Goal: Task Accomplishment & Management: Complete application form

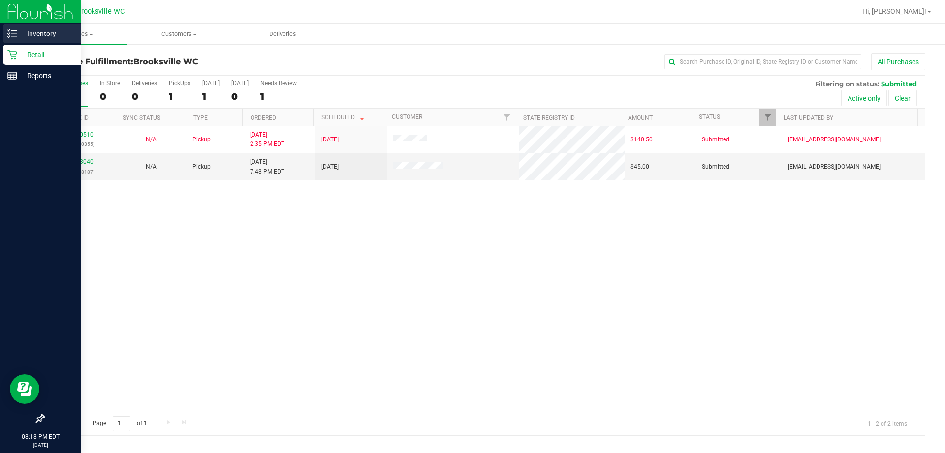
click at [26, 29] on p "Inventory" at bounding box center [46, 34] width 59 height 12
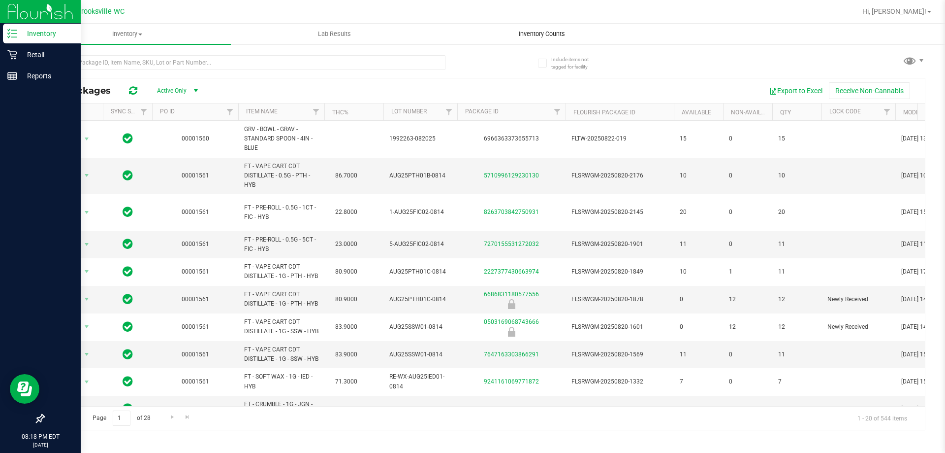
click at [484, 36] on span "Inventory Counts" at bounding box center [542, 34] width 73 height 9
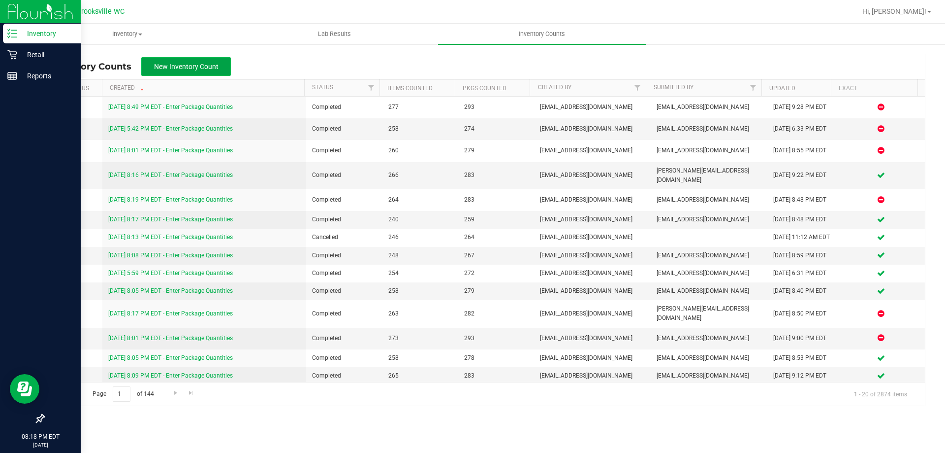
click at [194, 65] on span "New Inventory Count" at bounding box center [186, 67] width 65 height 8
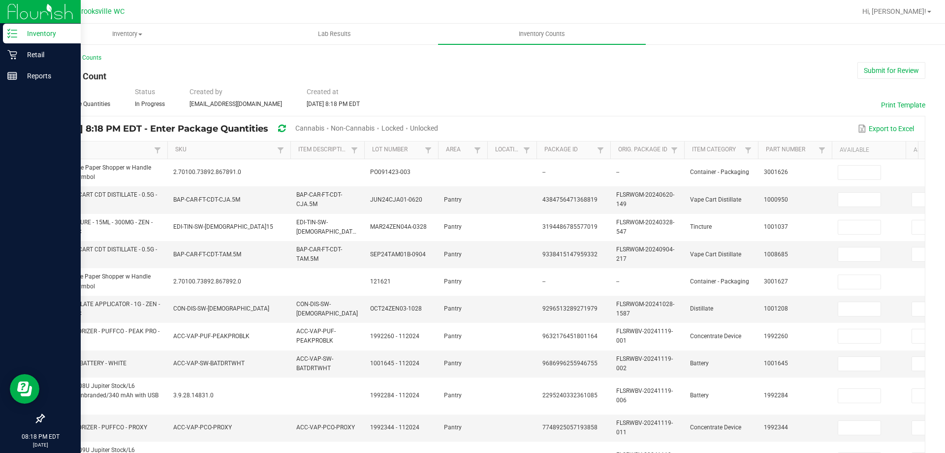
click at [438, 126] on span "Unlocked" at bounding box center [424, 128] width 28 height 8
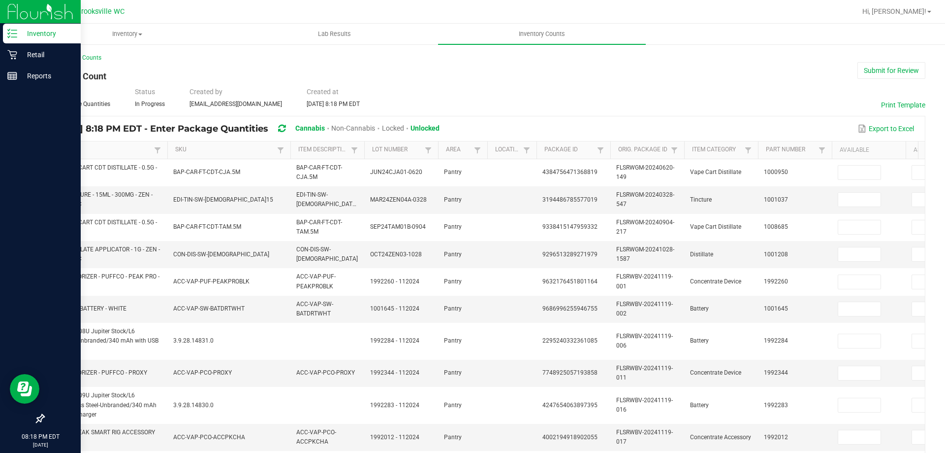
click at [133, 147] on link "Item" at bounding box center [101, 150] width 99 height 8
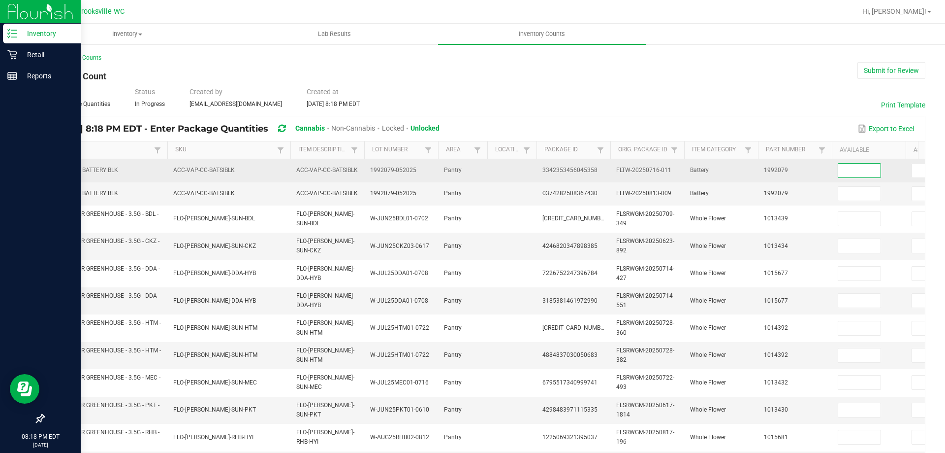
click at [484, 168] on input at bounding box center [860, 170] width 42 height 14
type input "10"
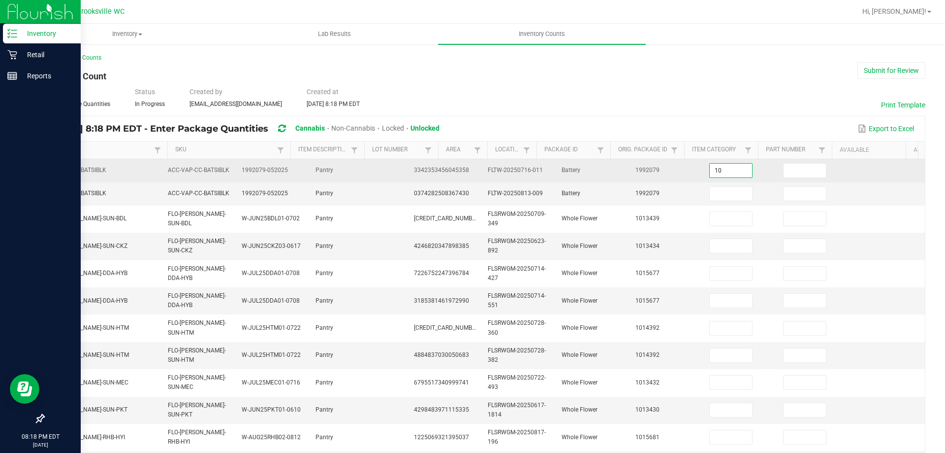
scroll to position [0, 143]
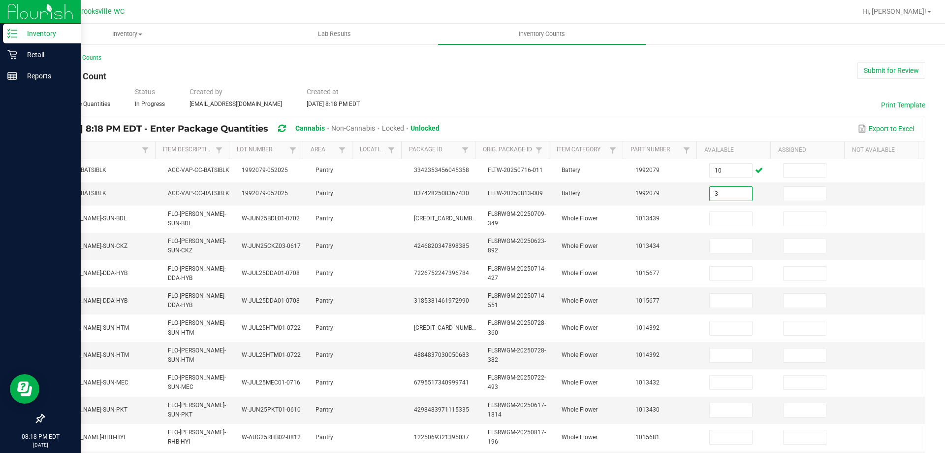
type input "3"
type input "6"
type input "14"
type input "10"
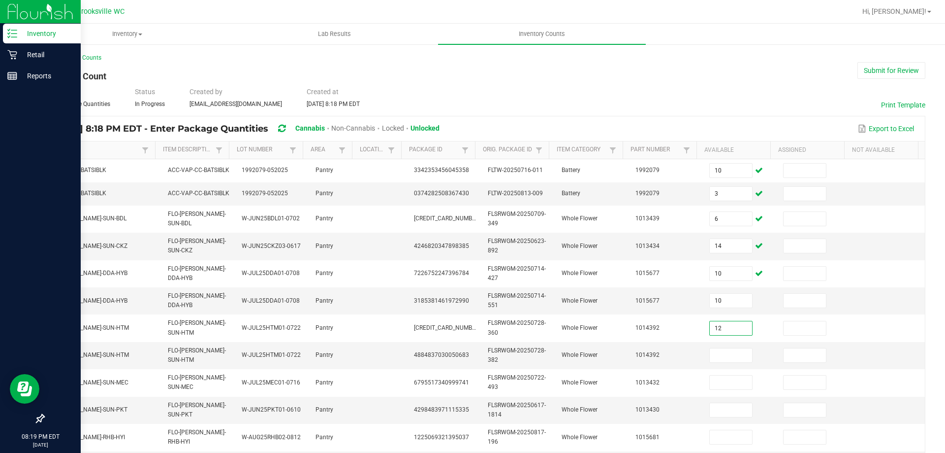
type input "12"
type input "6"
type input "2"
type input "4"
type input "15"
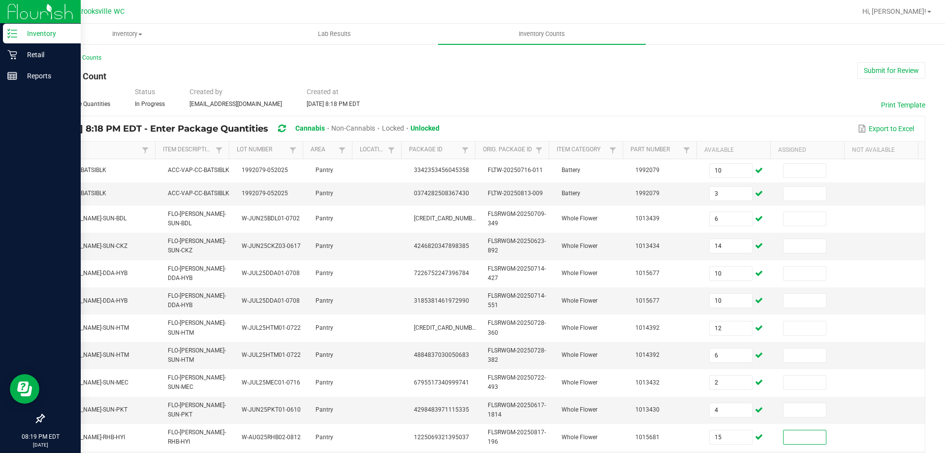
scroll to position [226, 0]
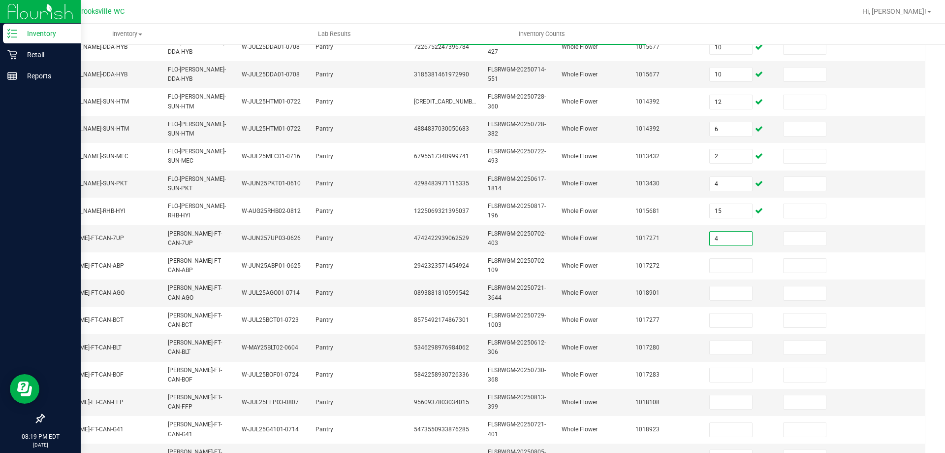
type input "4"
type input "3"
type input "15"
type input "19"
type input "10"
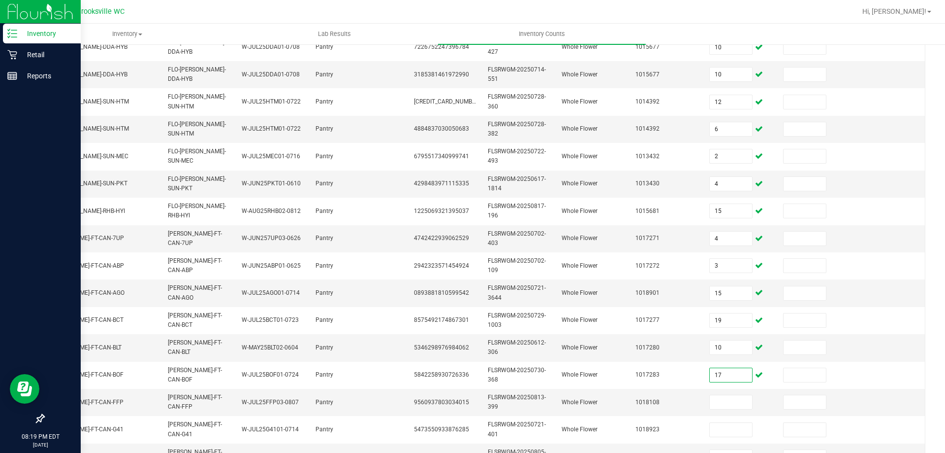
type input "17"
type input "14"
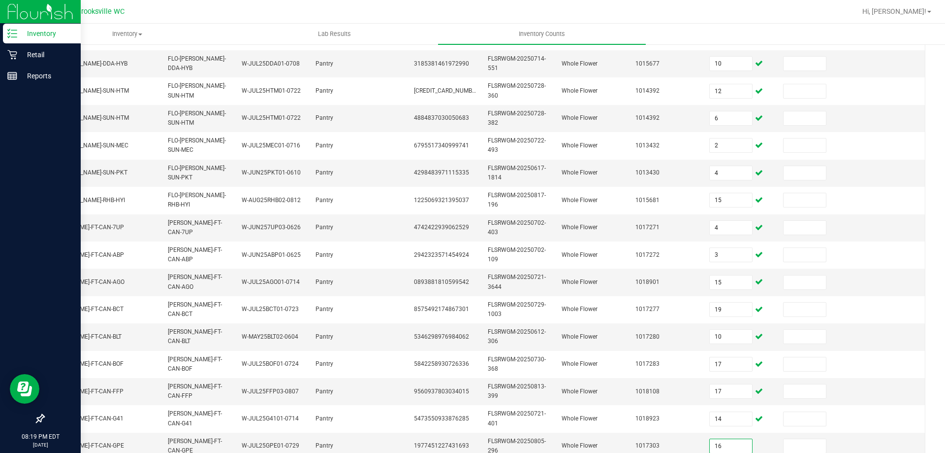
type input "16"
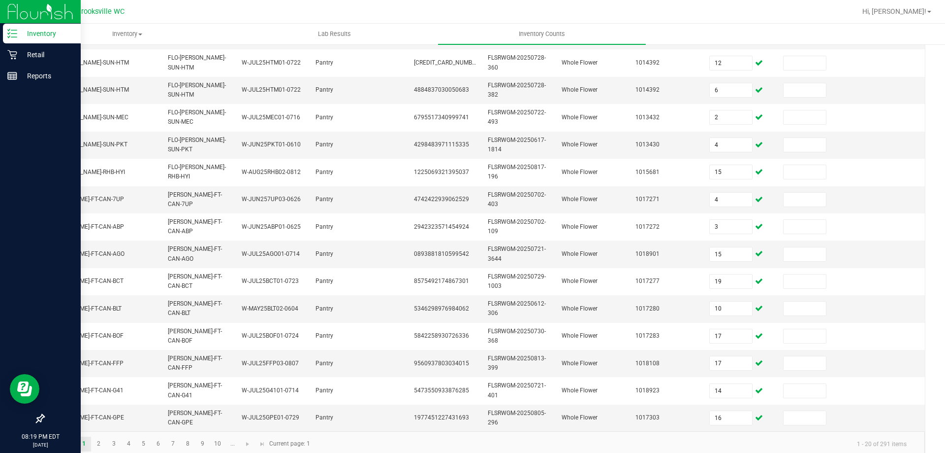
scroll to position [287, 0]
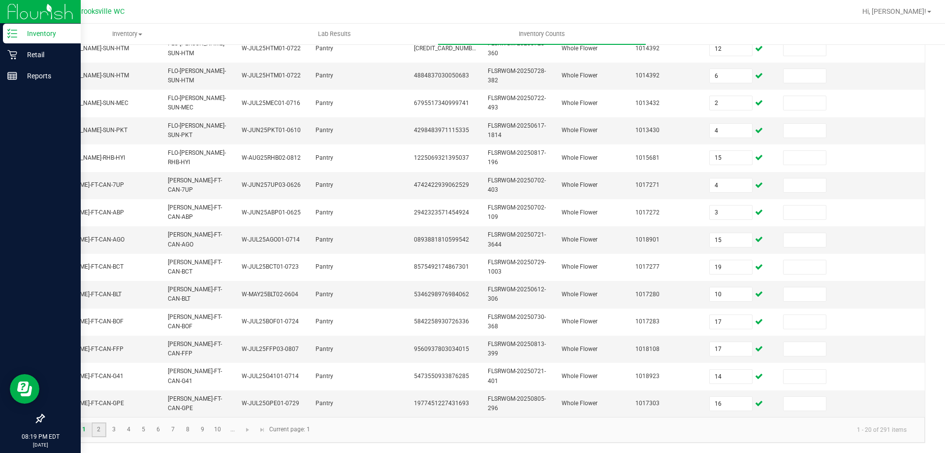
click at [97, 430] on link "2" at bounding box center [99, 429] width 14 height 15
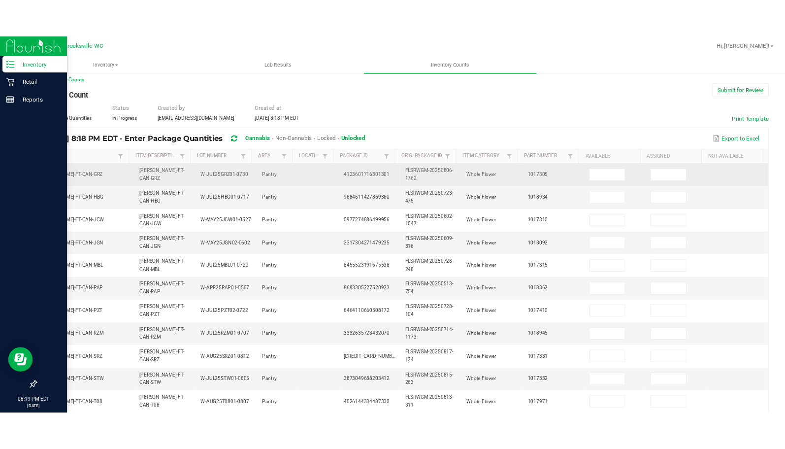
scroll to position [0, 0]
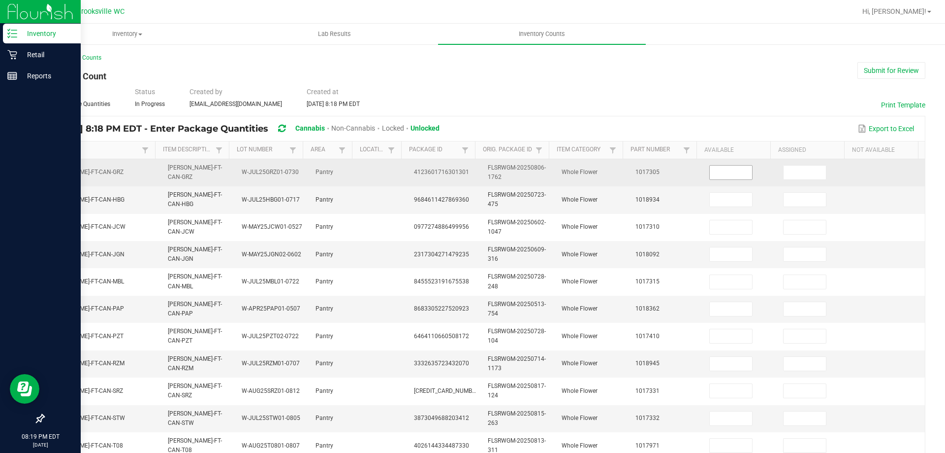
click at [484, 172] on input at bounding box center [731, 172] width 42 height 14
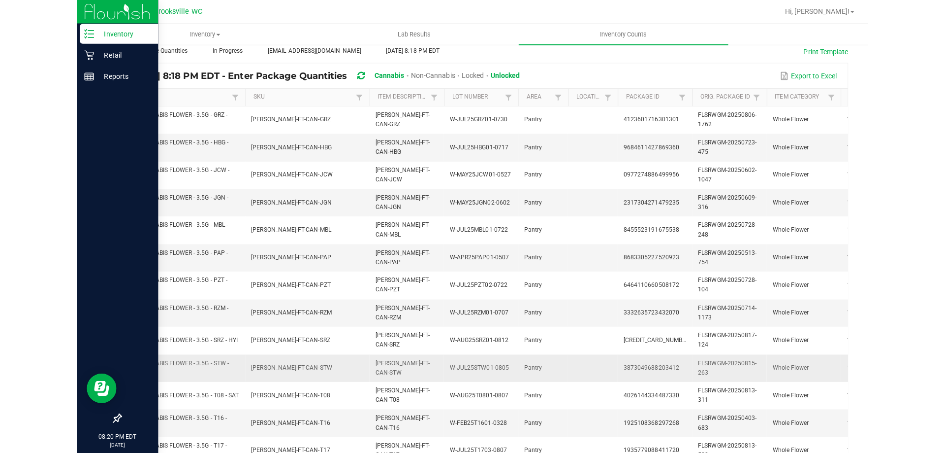
scroll to position [52, 0]
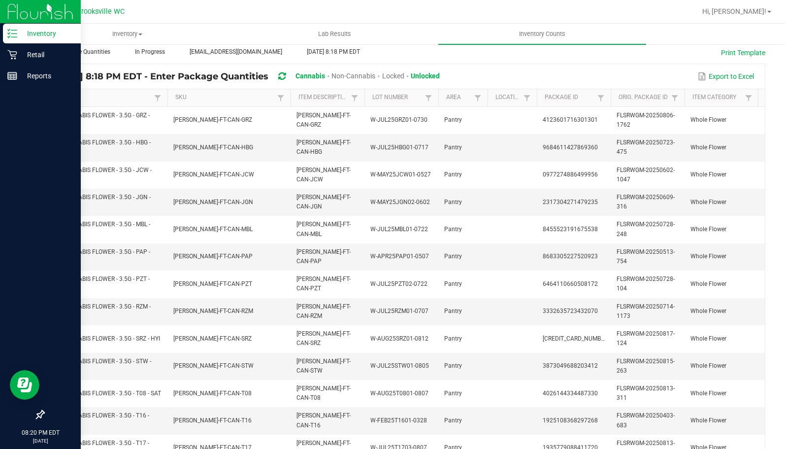
click at [484, 100] on th "Package Id" at bounding box center [574, 98] width 74 height 18
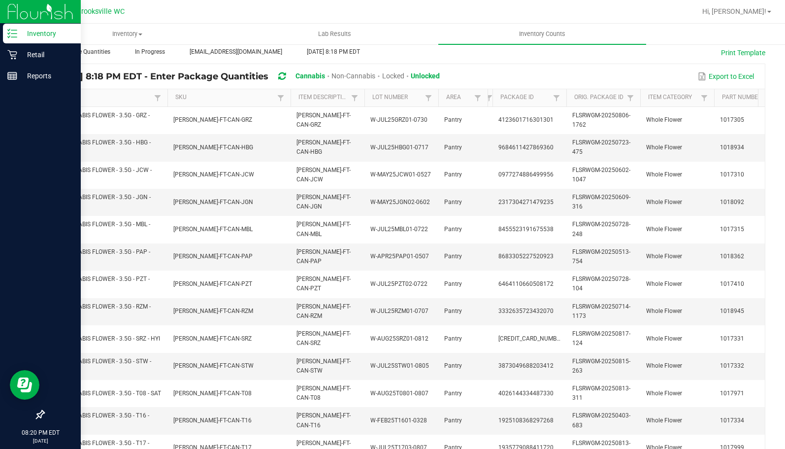
click at [473, 105] on tr "Item Sorted Ascending SKU Item Description Lot Number Area Location Package Id …" at bounding box center [527, 98] width 966 height 18
drag, startPoint x: 292, startPoint y: 96, endPoint x: 271, endPoint y: 96, distance: 20.7
click at [271, 96] on tr "Item Sorted Ascending SKU Item Description Lot Number Area Location Package Id …" at bounding box center [527, 98] width 966 height 18
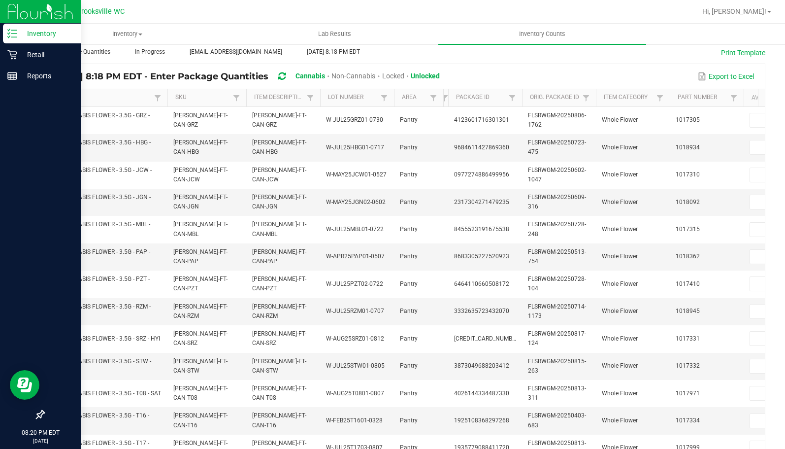
click at [246, 95] on span at bounding box center [244, 174] width 3 height 171
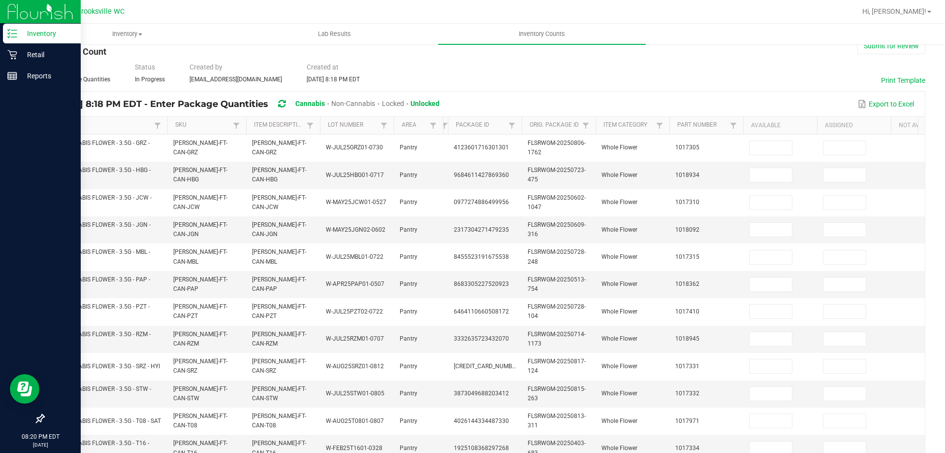
scroll to position [3, 0]
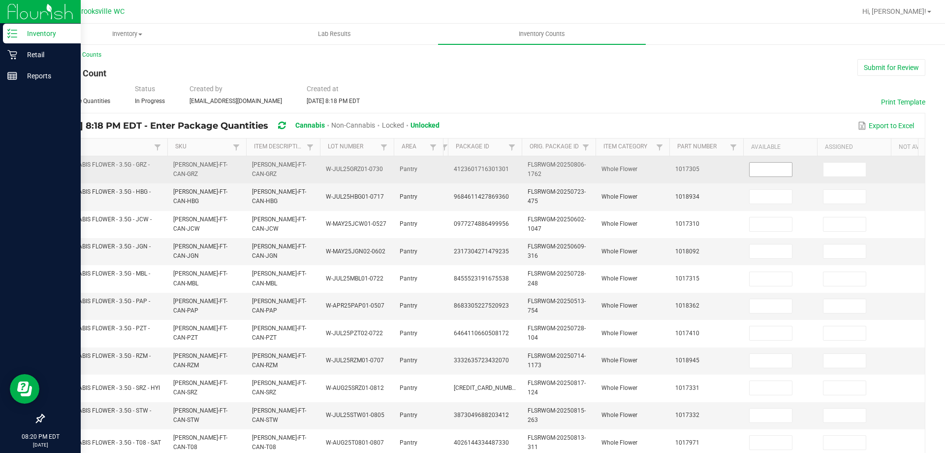
click at [484, 167] on input at bounding box center [771, 169] width 42 height 14
type input "8"
type input "20"
type input "2"
type input "19"
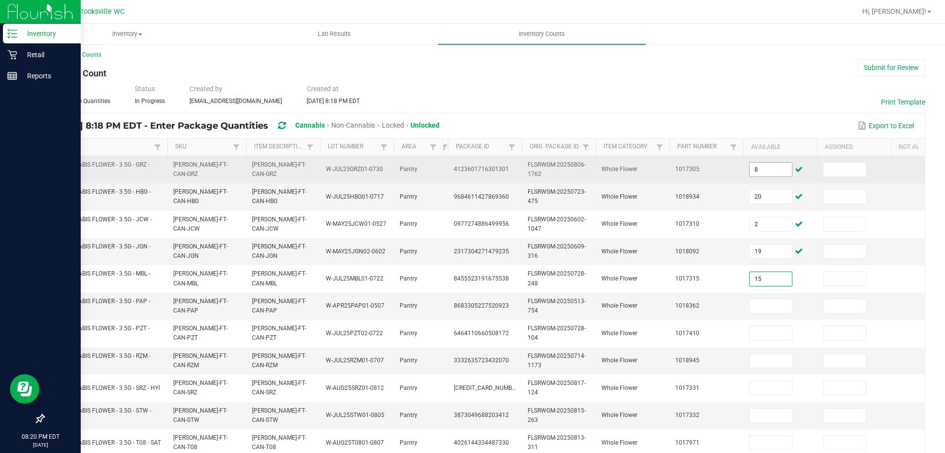
type input "15"
type input "1"
type input "20"
type input "9"
type input "7"
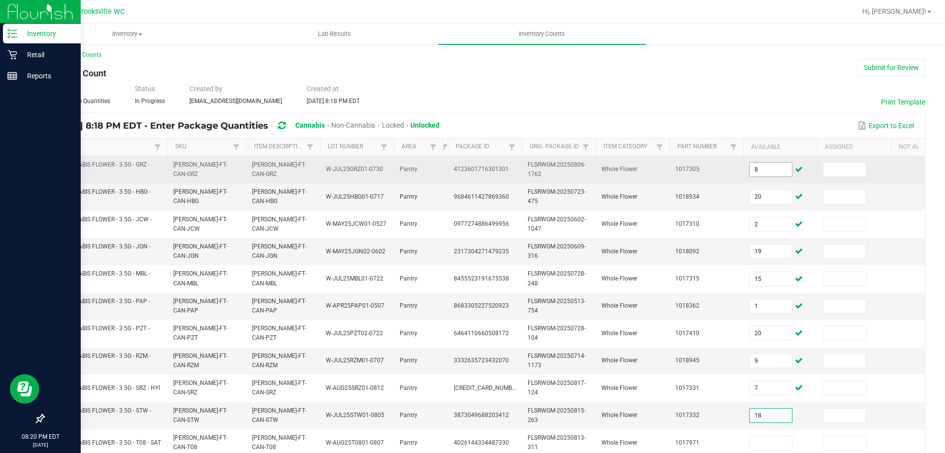
type input "18"
type input "15"
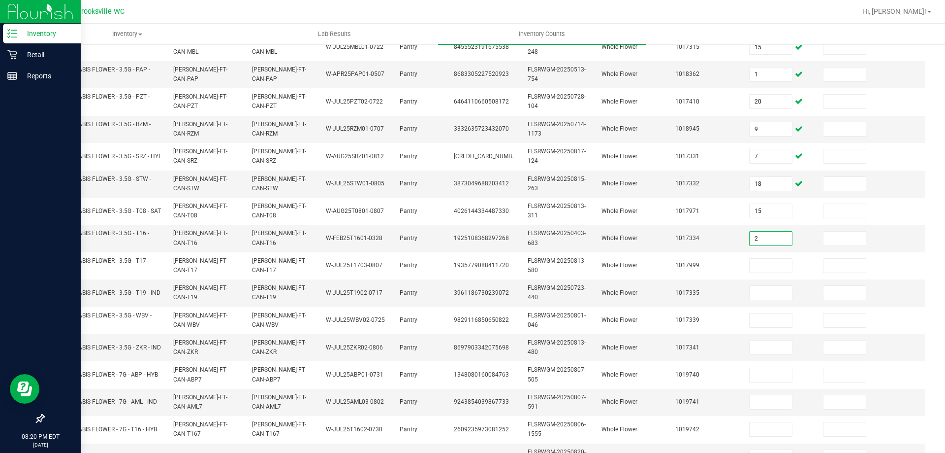
type input "2"
type input "11"
type input "8"
type input "18"
click at [484, 301] on td "8" at bounding box center [781, 292] width 74 height 27
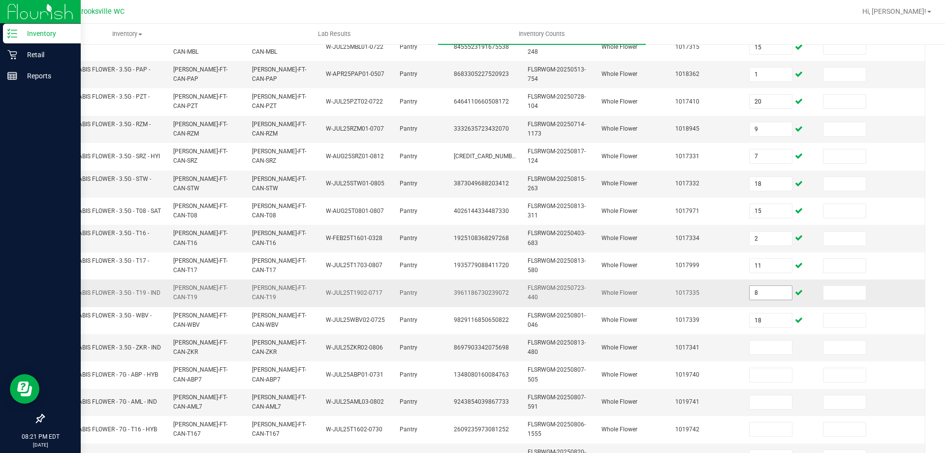
click at [484, 296] on input "8" at bounding box center [771, 293] width 42 height 14
type input "7"
type input "17"
type input "15"
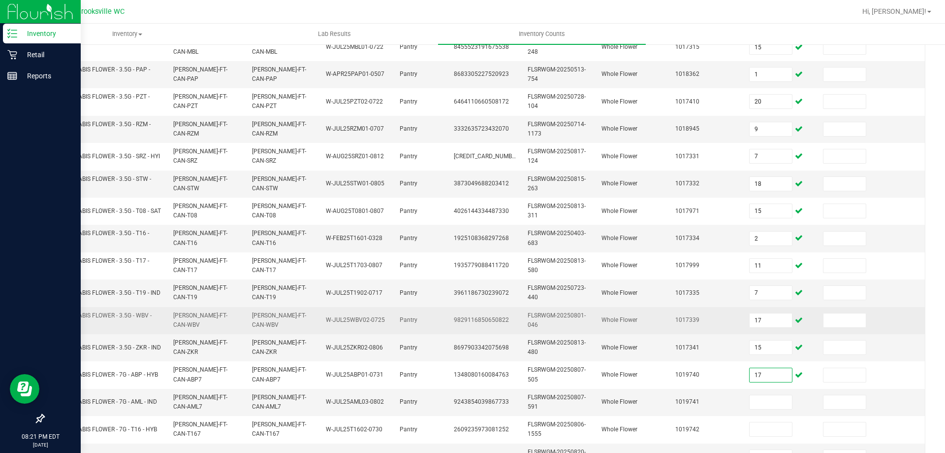
type input "17"
type input "2"
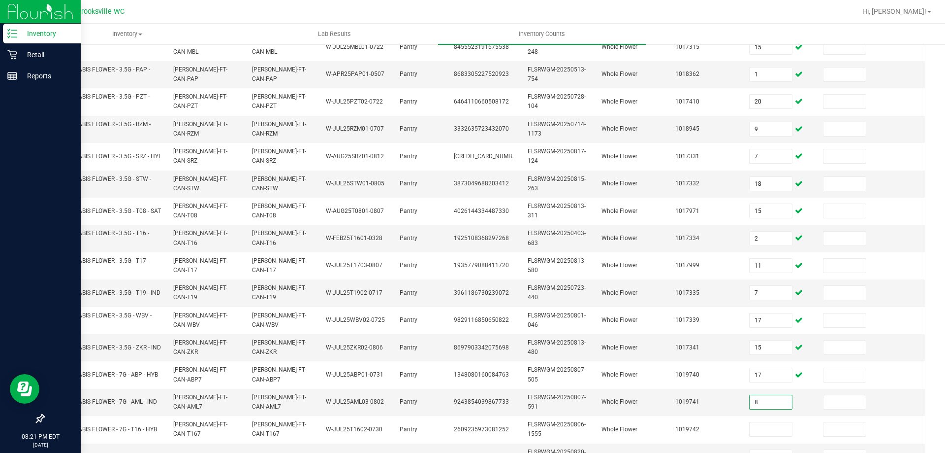
type input "8"
type input "16"
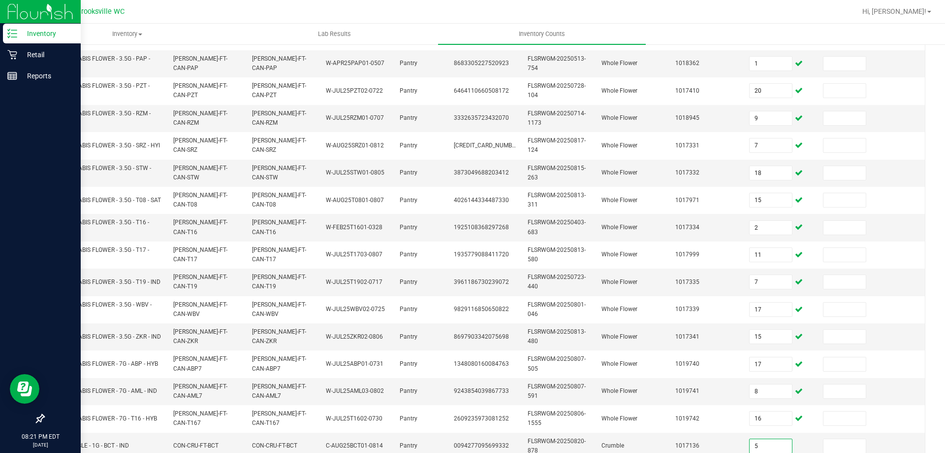
type input "5"
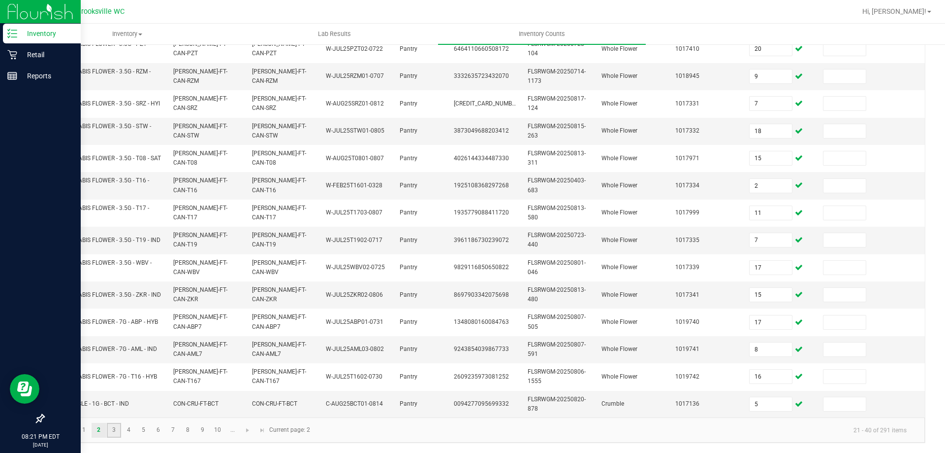
click at [112, 426] on link "3" at bounding box center [114, 429] width 14 height 15
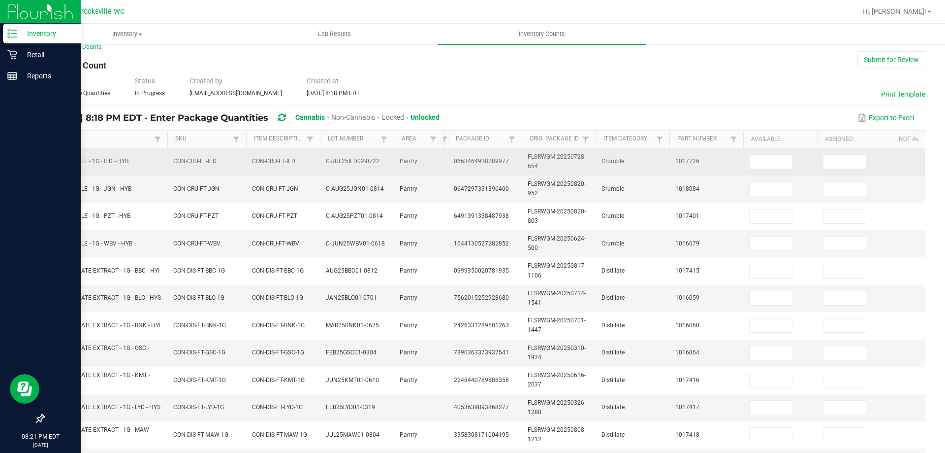
scroll to position [0, 0]
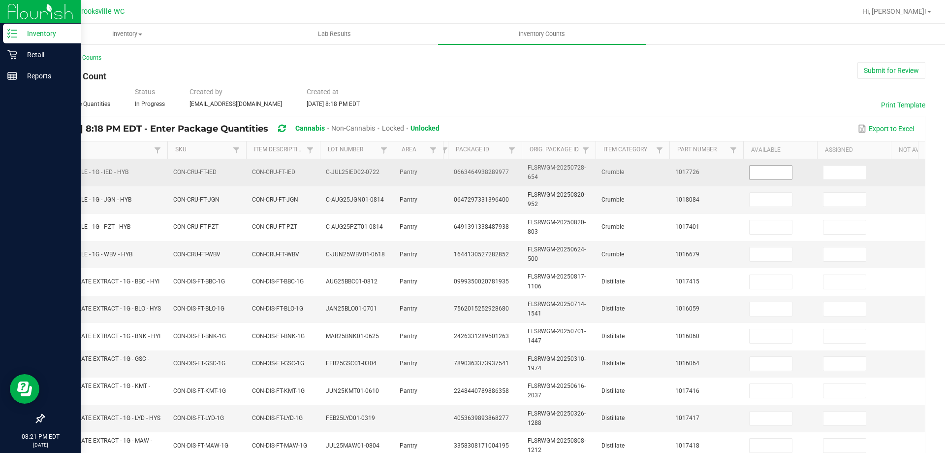
click at [484, 171] on input at bounding box center [771, 172] width 42 height 14
type input "6"
type input "8"
type input "7"
type input "3"
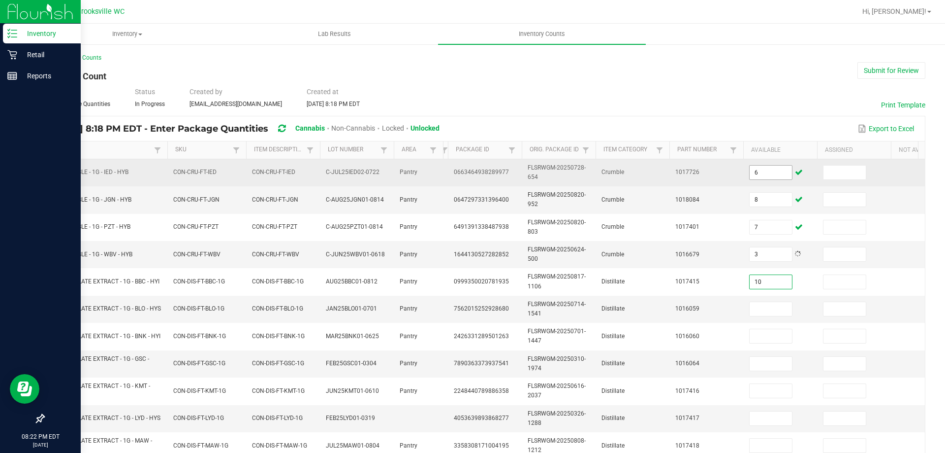
type input "10"
type input "9"
type input "3"
type input "1"
type input "4"
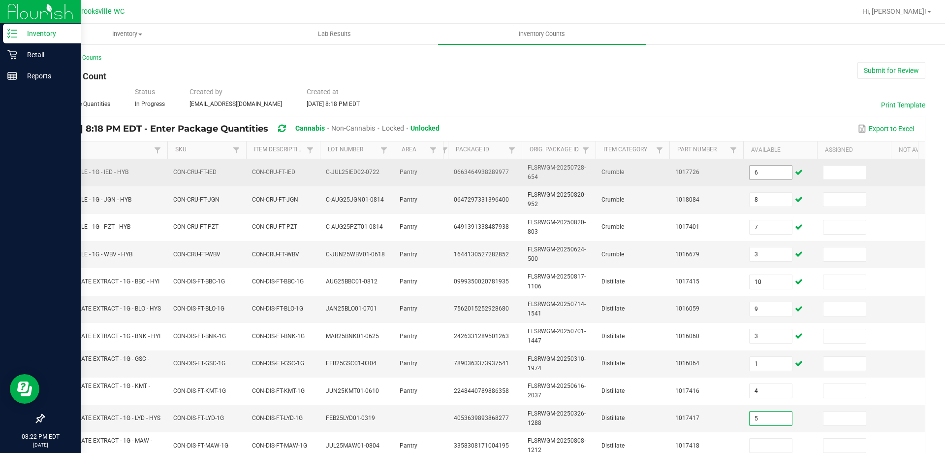
type input "5"
type input "4"
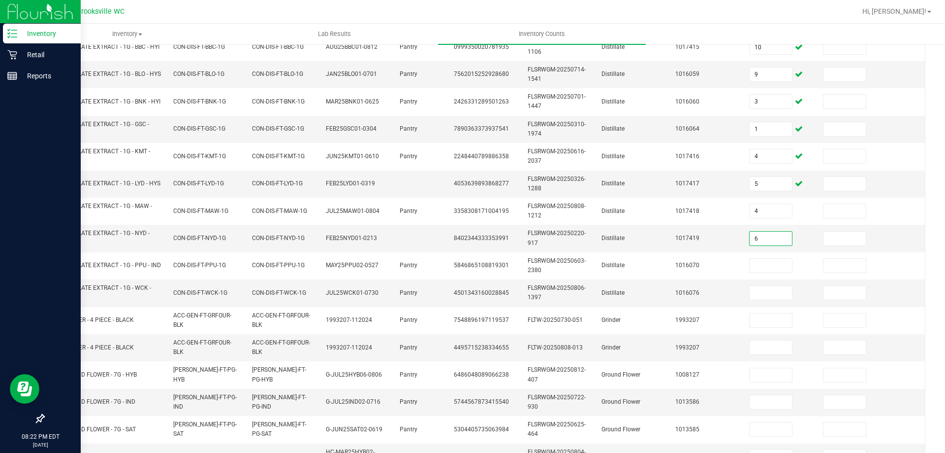
type input "6"
type input "2"
type input "1"
type input "3"
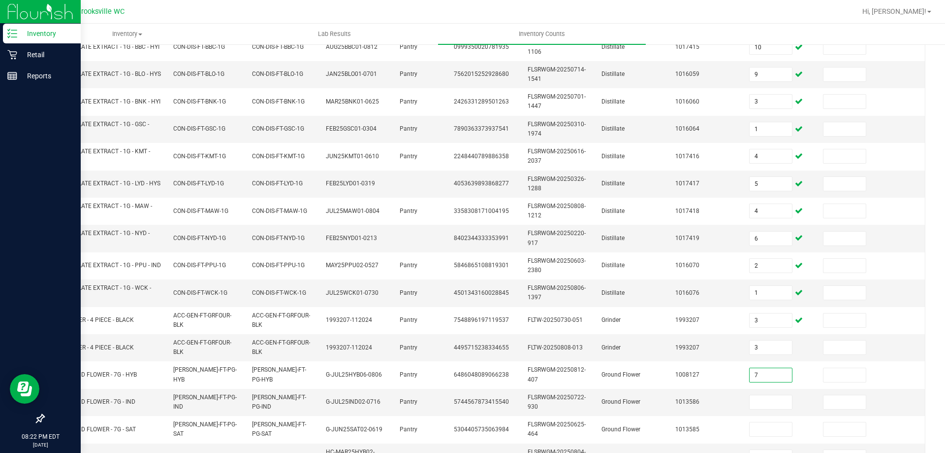
type input "7"
type input "2"
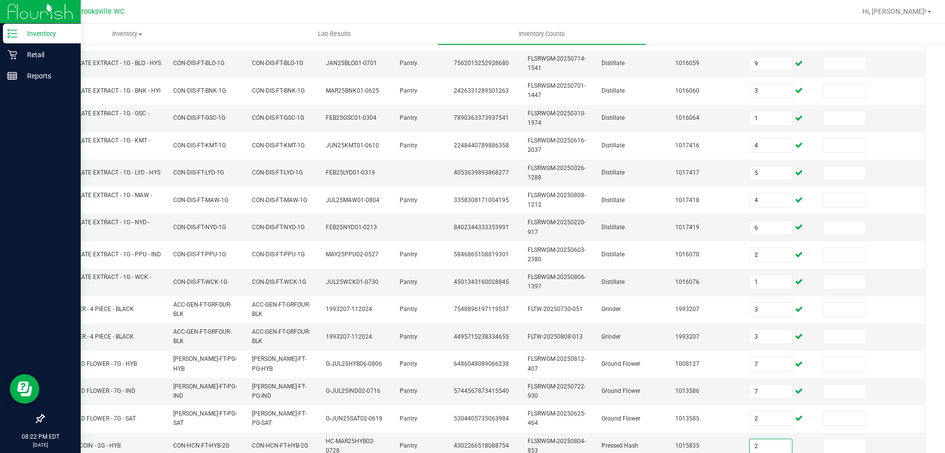
type input "2"
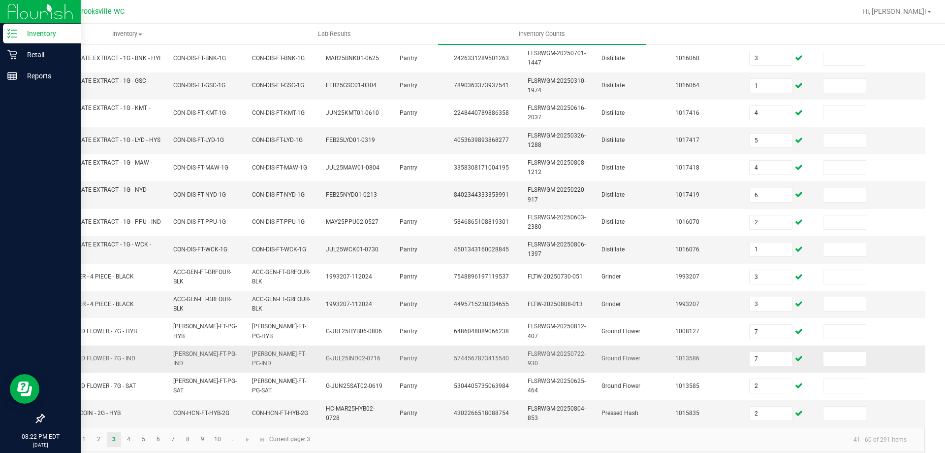
scroll to position [294, 0]
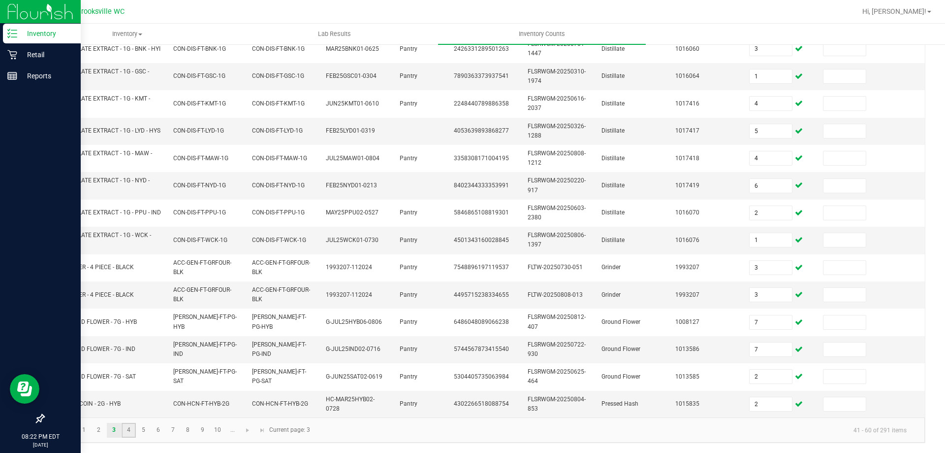
click at [125, 433] on link "4" at bounding box center [129, 429] width 14 height 15
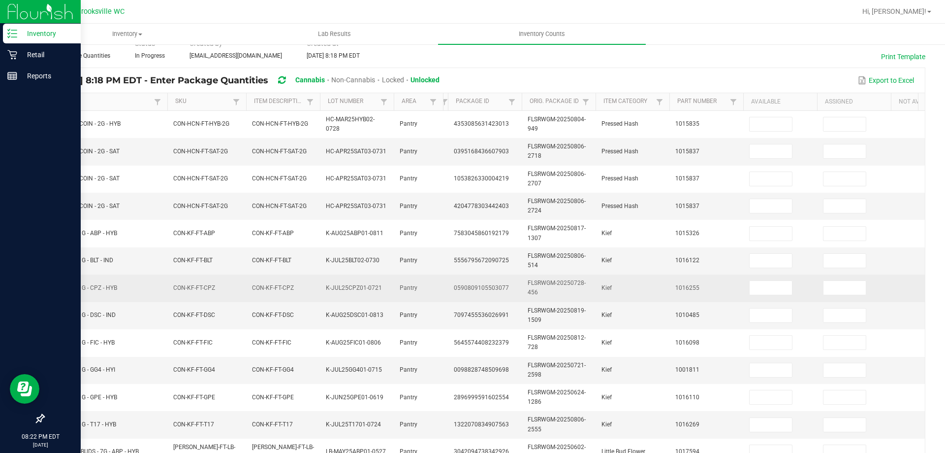
scroll to position [0, 0]
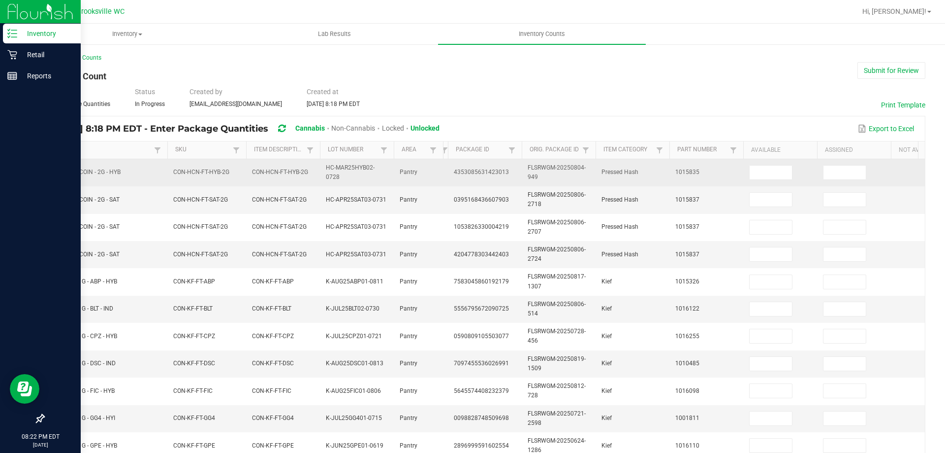
click at [484, 164] on td at bounding box center [781, 172] width 74 height 27
click at [484, 172] on input at bounding box center [771, 172] width 42 height 14
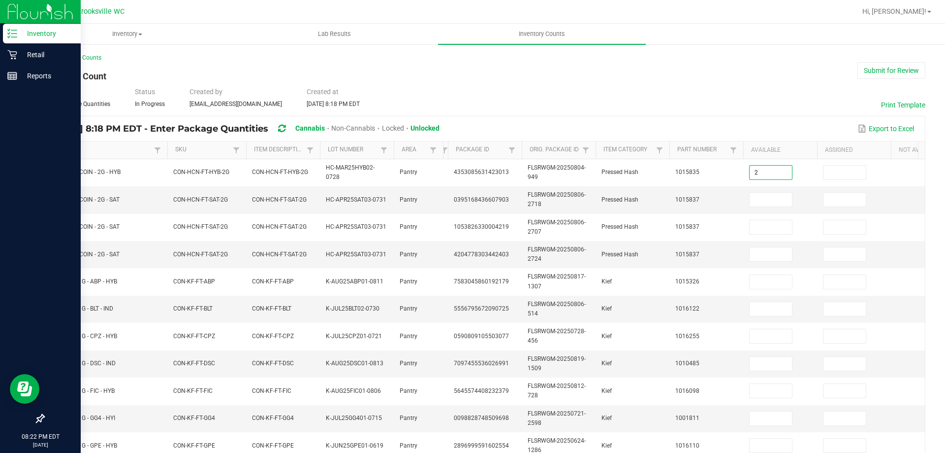
type input "2"
click at [484, 200] on input "2" at bounding box center [771, 200] width 42 height 14
type input "5"
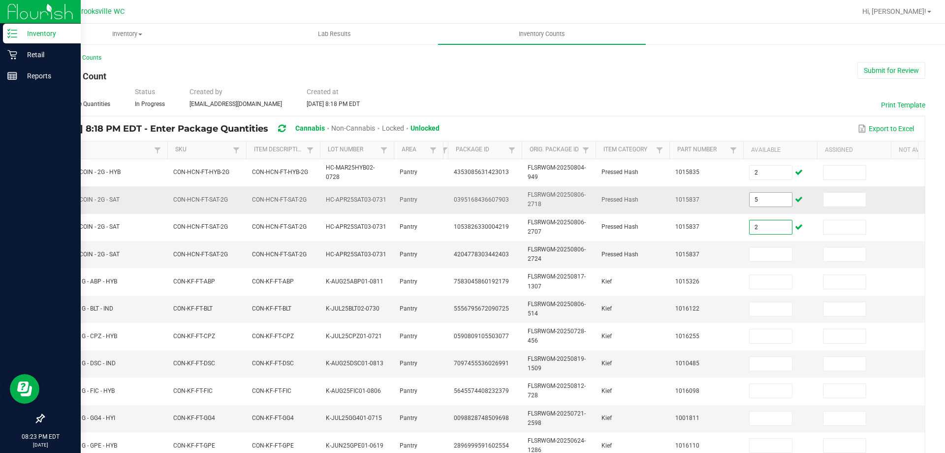
type input "2"
type input "0"
type input "1"
type input "10"
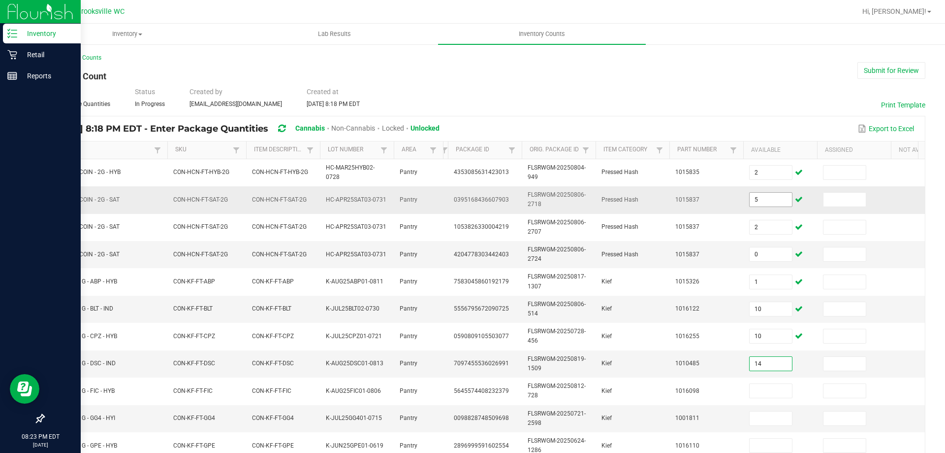
type input "14"
type input "18"
type input "17"
type input "4"
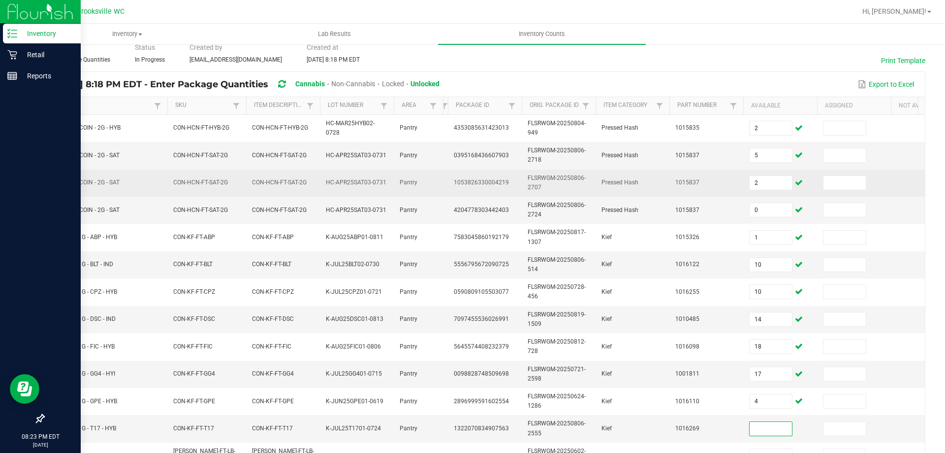
scroll to position [37, 0]
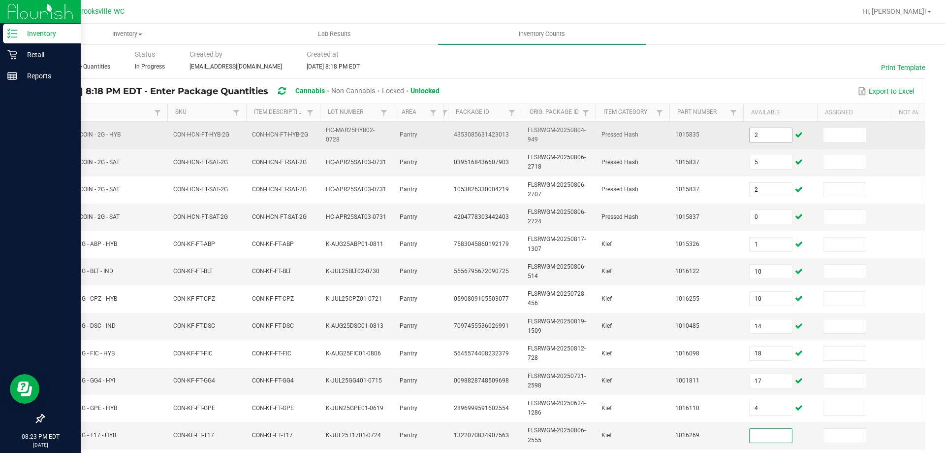
click at [484, 137] on input "2" at bounding box center [771, 135] width 42 height 14
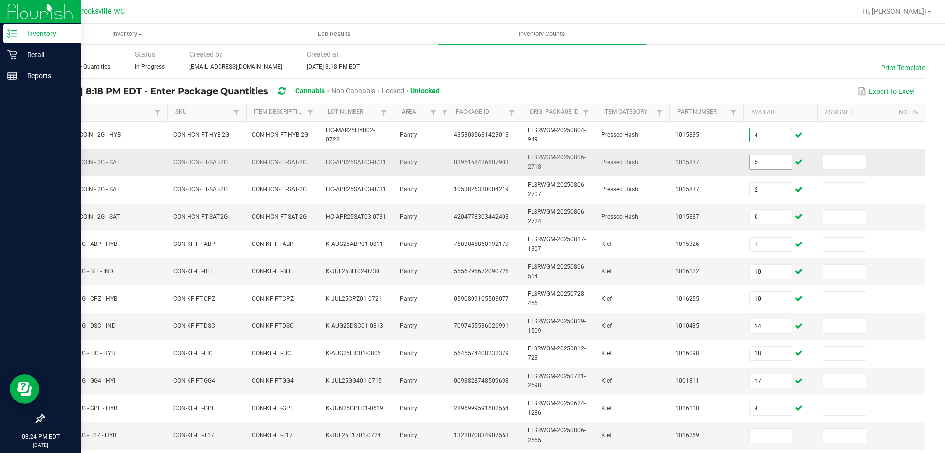
type input "4"
click at [484, 156] on input "5" at bounding box center [771, 162] width 42 height 14
click at [484, 272] on input "10" at bounding box center [771, 271] width 42 height 14
type input "5"
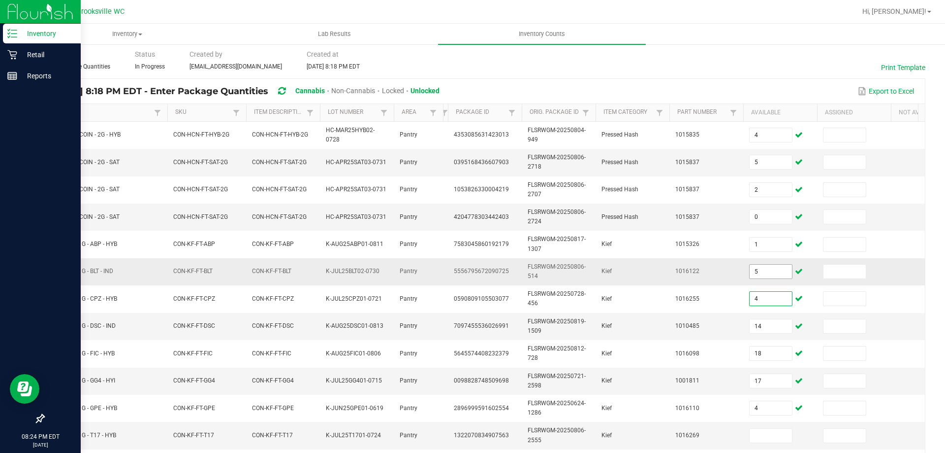
type input "4"
type input "1"
type input "8"
type input "2"
type input "3"
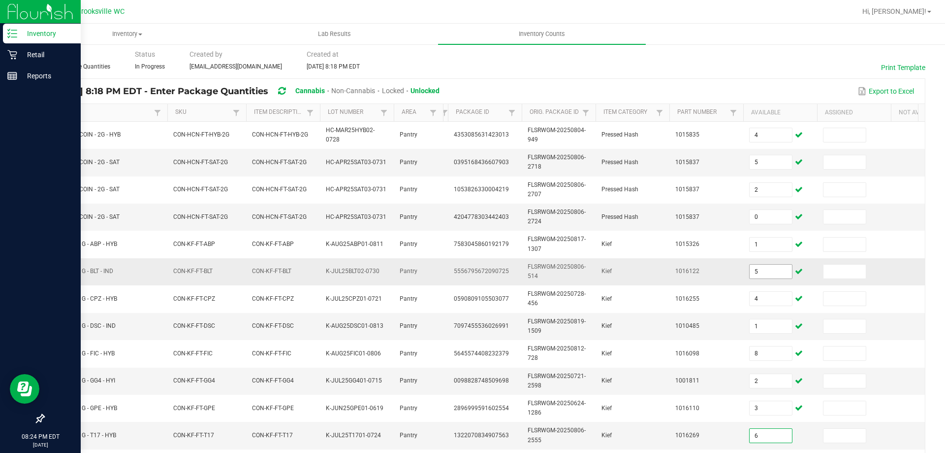
type input "6"
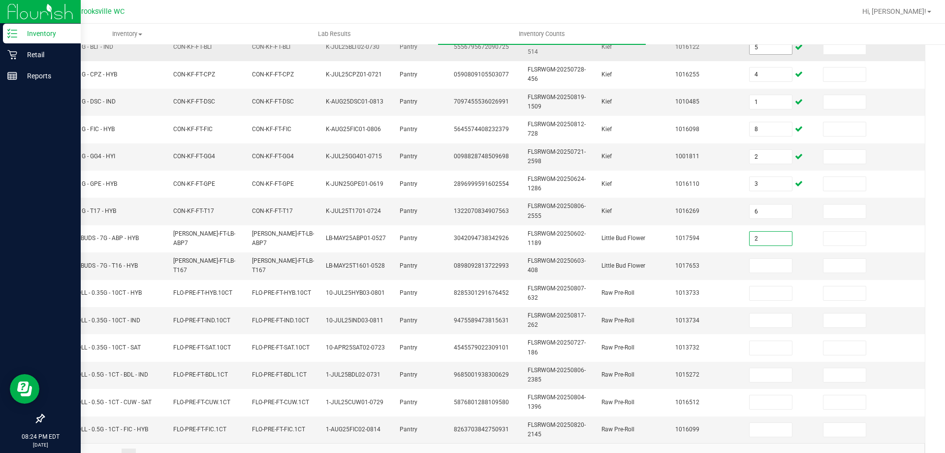
type input "2"
type input "1"
type input "10"
type input "14"
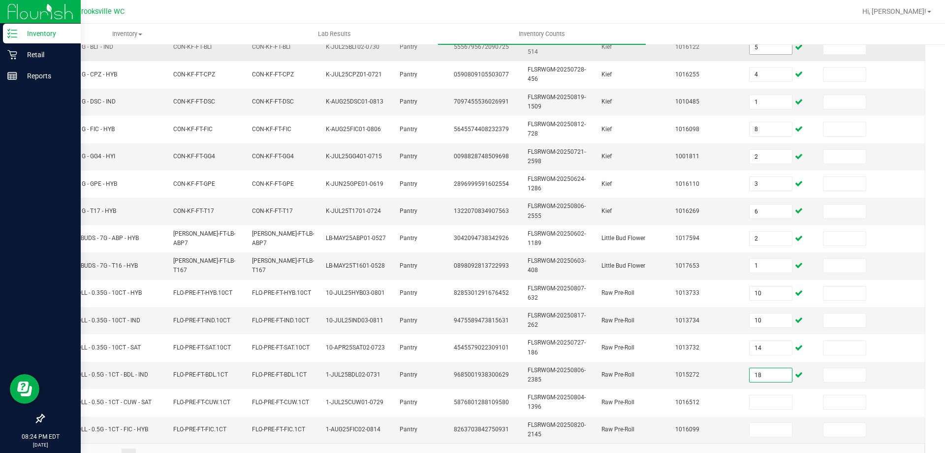
type input "18"
type input "17"
type input "4"
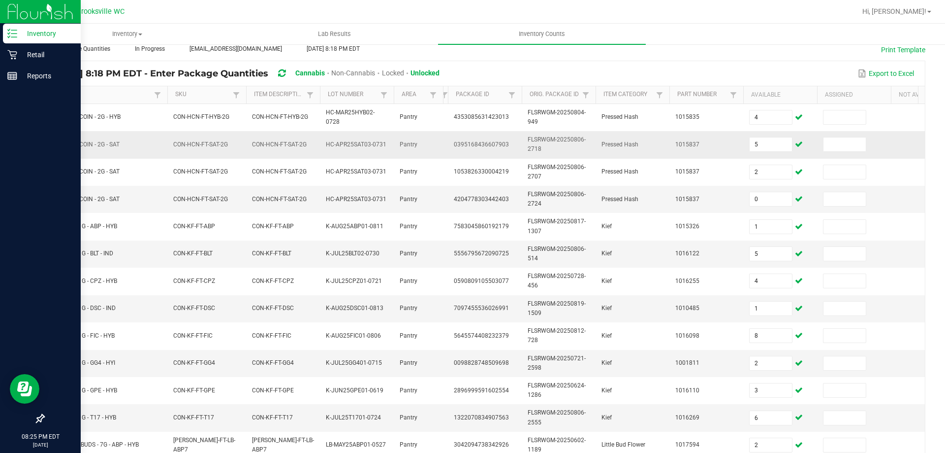
scroll to position [0, 0]
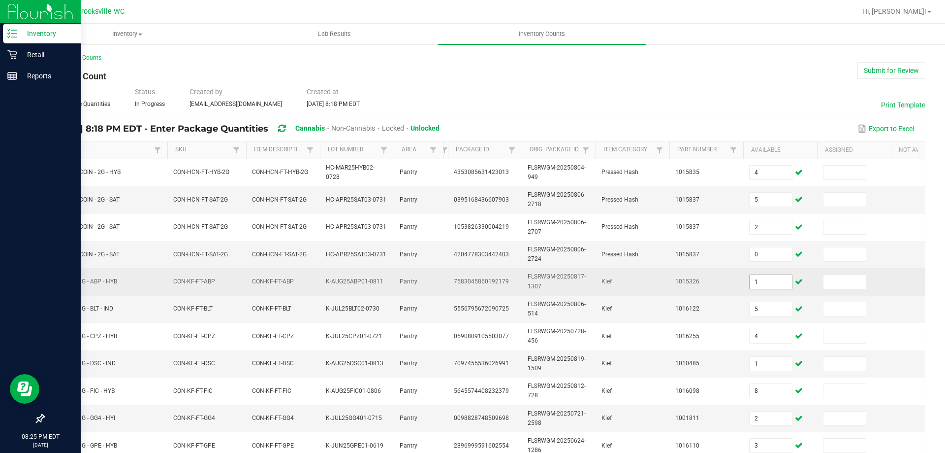
click at [484, 279] on input "1" at bounding box center [771, 282] width 42 height 14
type input "5"
type input "4"
type input "1"
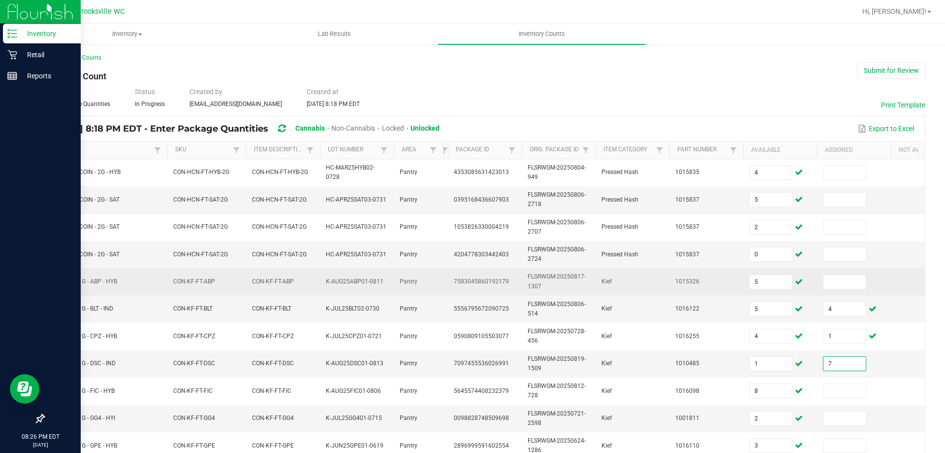
type input "7"
type input "2"
type input "3"
type input "6"
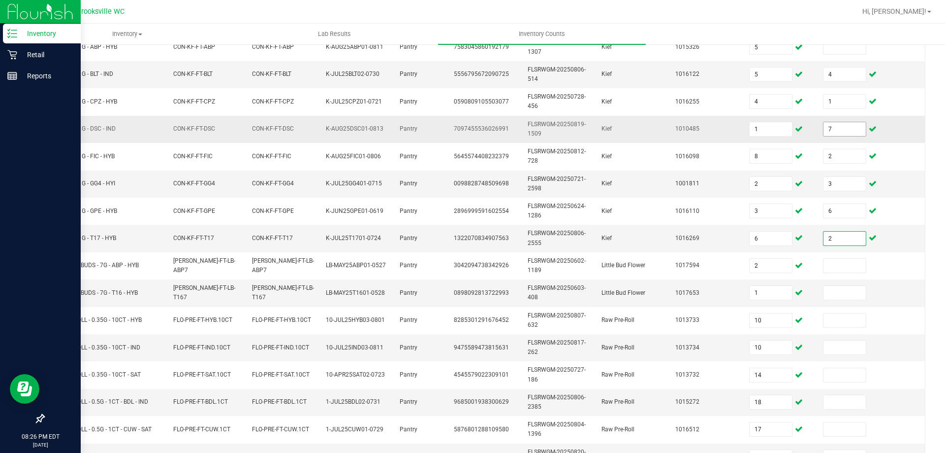
scroll to position [136, 0]
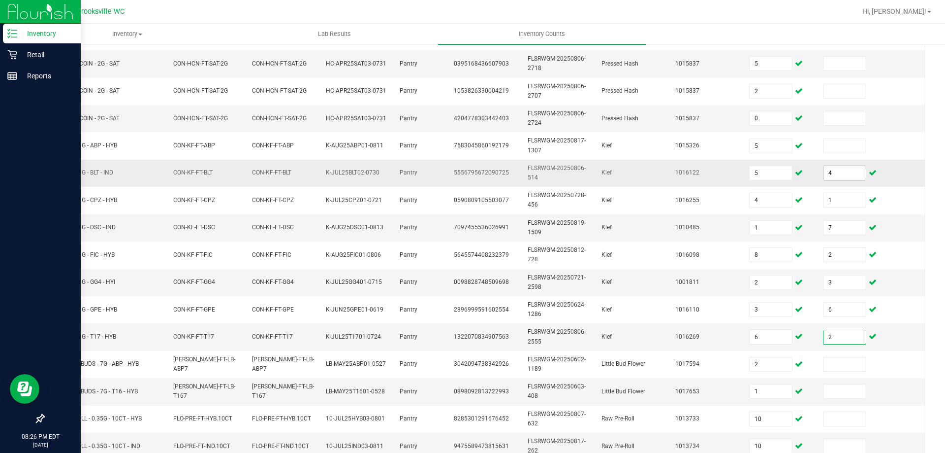
type input "2"
click at [484, 172] on input "4" at bounding box center [845, 173] width 42 height 14
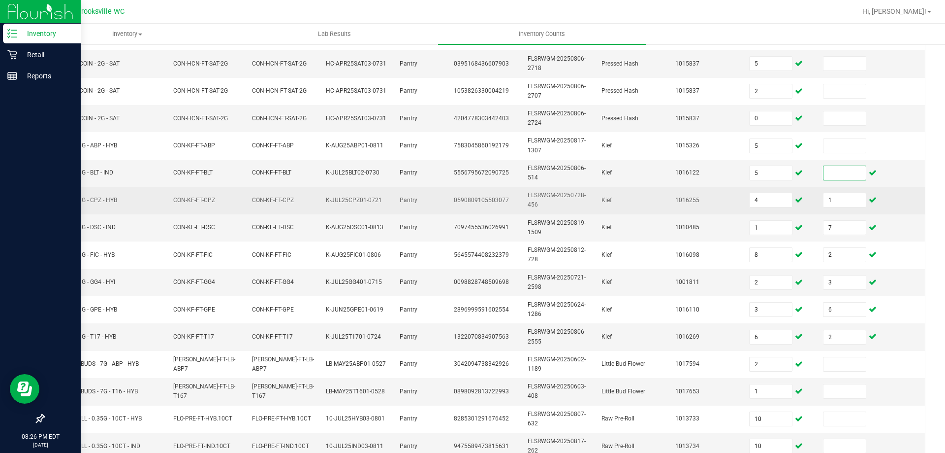
click at [484, 192] on td "1" at bounding box center [854, 200] width 74 height 27
click at [484, 203] on input "1" at bounding box center [845, 200] width 42 height 14
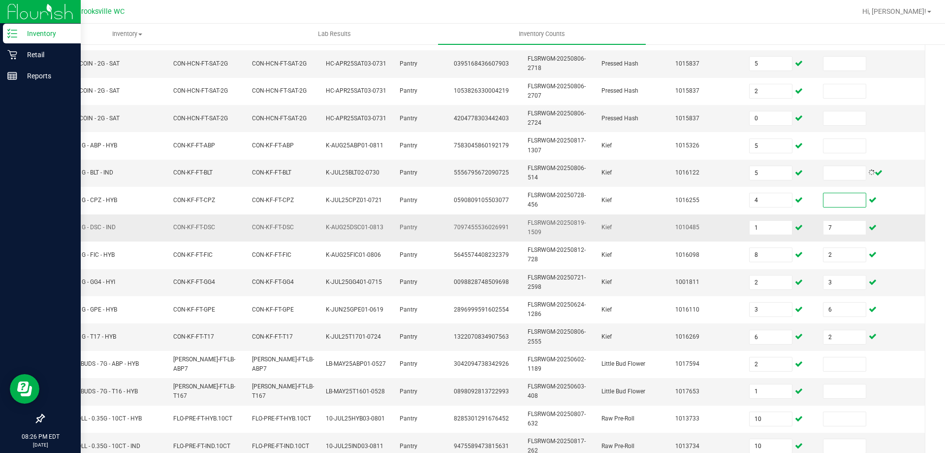
click at [484, 219] on td "7" at bounding box center [854, 227] width 74 height 27
click at [484, 229] on input "7" at bounding box center [845, 228] width 42 height 14
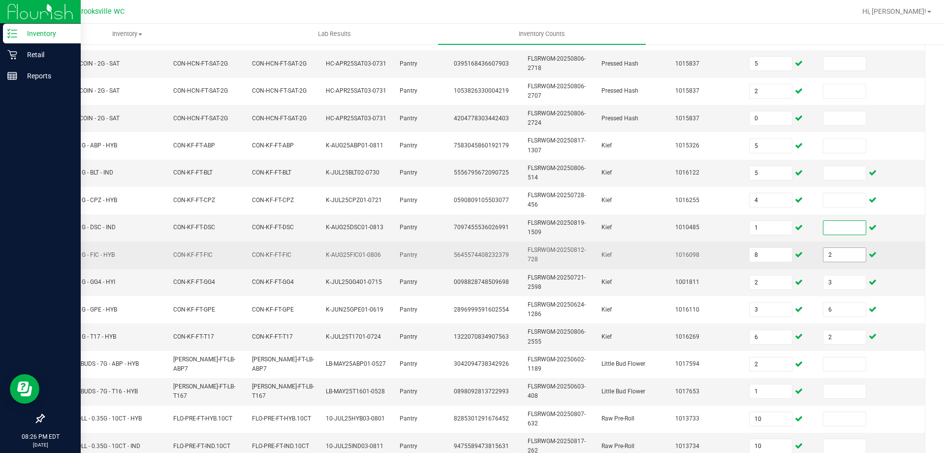
click at [484, 253] on input "2" at bounding box center [845, 255] width 42 height 14
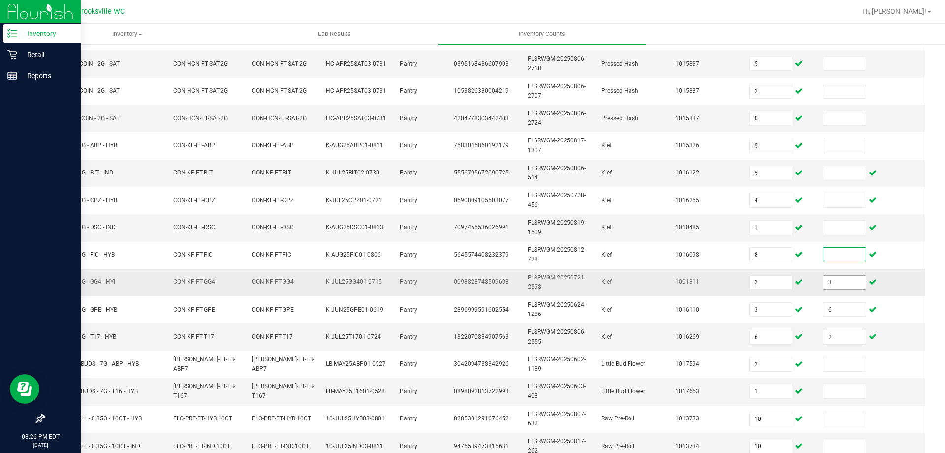
click at [484, 281] on input "3" at bounding box center [845, 282] width 42 height 14
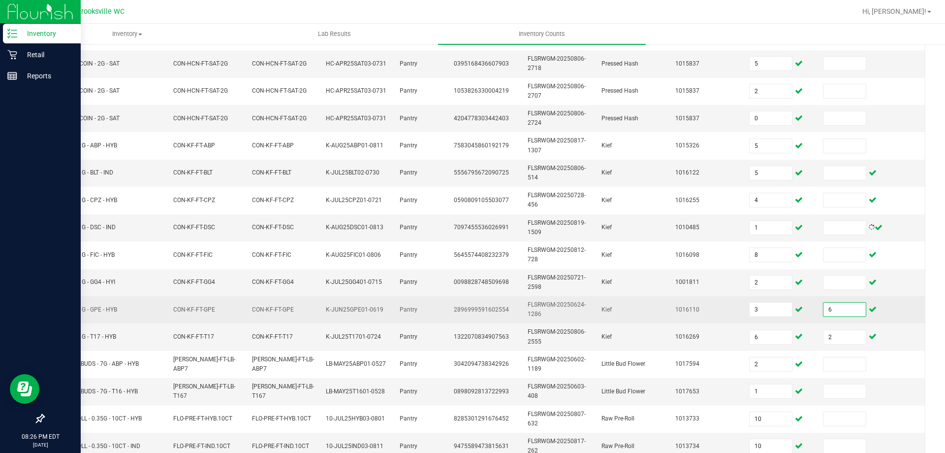
click at [484, 312] on input "6" at bounding box center [845, 309] width 42 height 14
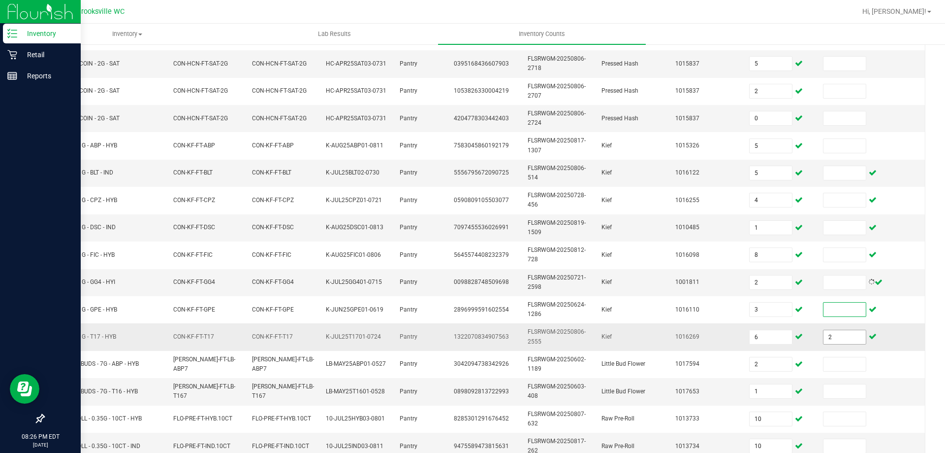
click at [484, 331] on input "2" at bounding box center [845, 337] width 42 height 14
click at [484, 172] on input "5" at bounding box center [771, 173] width 42 height 14
type input "4"
type input "1"
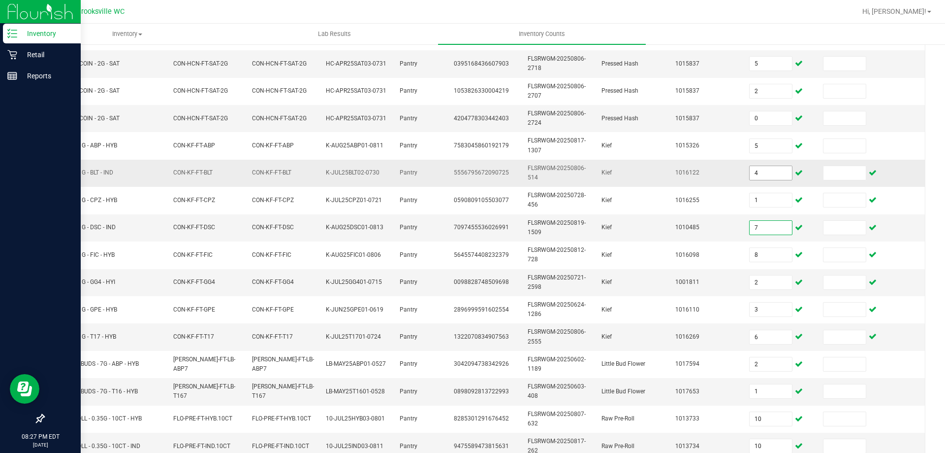
type input "7"
type input "2"
type input "3"
type input "6"
type input "2"
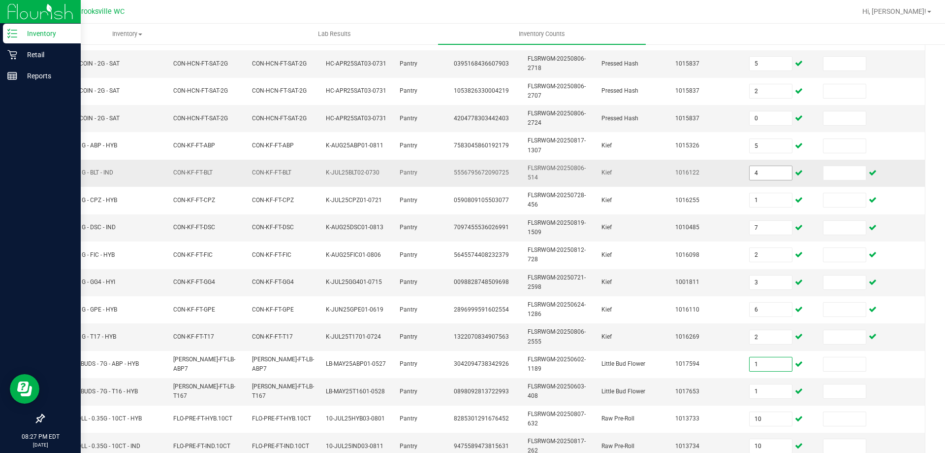
type input "1"
type input "10"
type input "14"
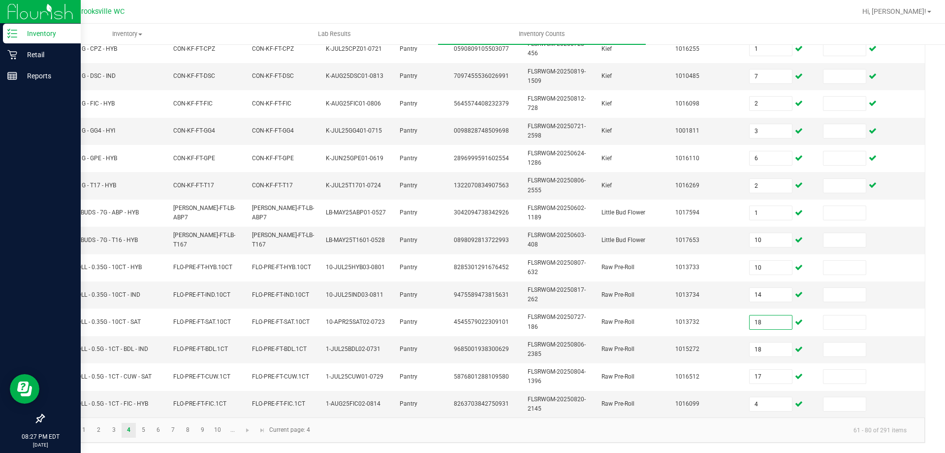
type input "18"
type input "17"
type input "4"
type input "20"
click at [149, 426] on link "5" at bounding box center [143, 429] width 14 height 15
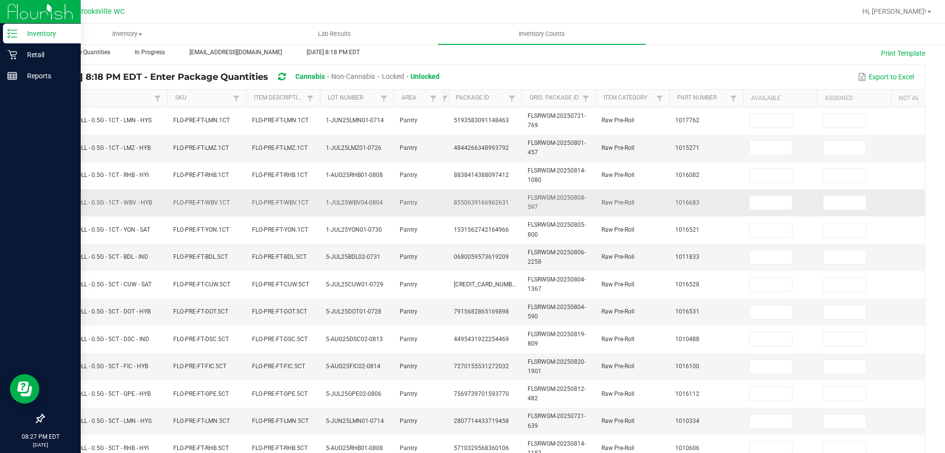
scroll to position [48, 0]
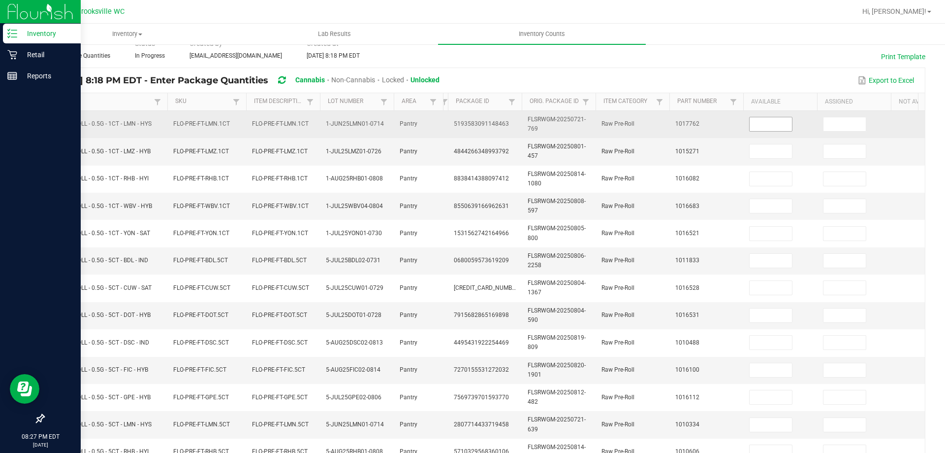
click at [484, 130] on input at bounding box center [771, 124] width 42 height 14
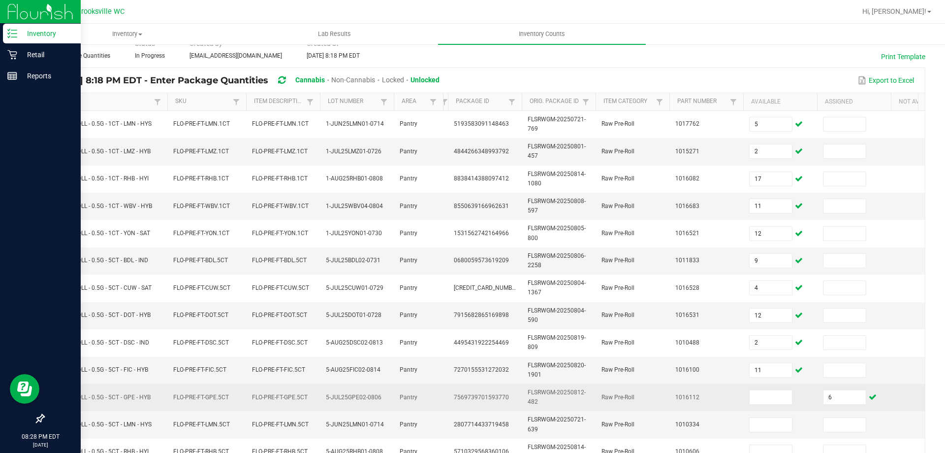
click at [484, 388] on td "6" at bounding box center [854, 397] width 74 height 27
click at [484, 394] on input "6" at bounding box center [845, 397] width 42 height 14
click at [484, 400] on input at bounding box center [771, 397] width 42 height 14
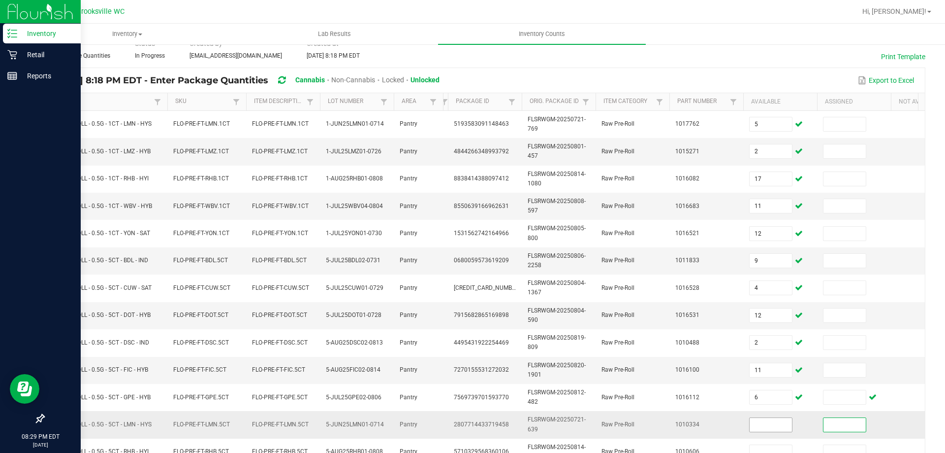
click at [484, 428] on input at bounding box center [771, 425] width 42 height 14
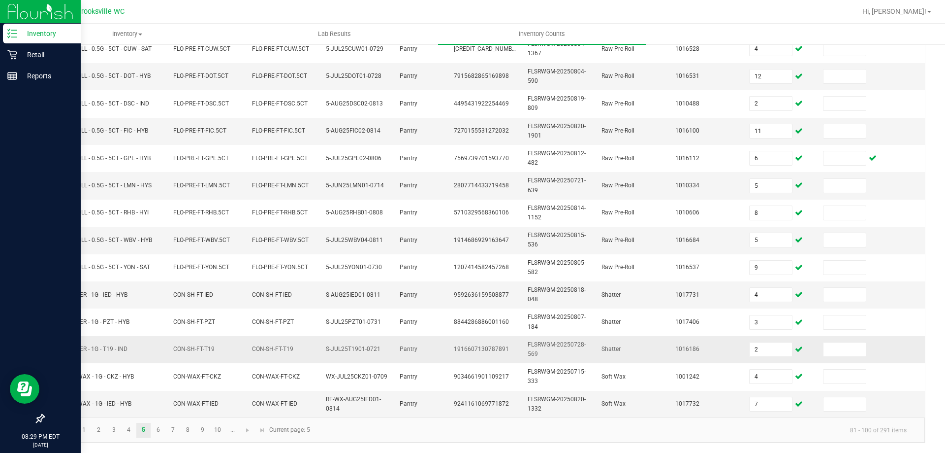
scroll to position [294, 0]
click at [160, 435] on link "6" at bounding box center [158, 429] width 14 height 15
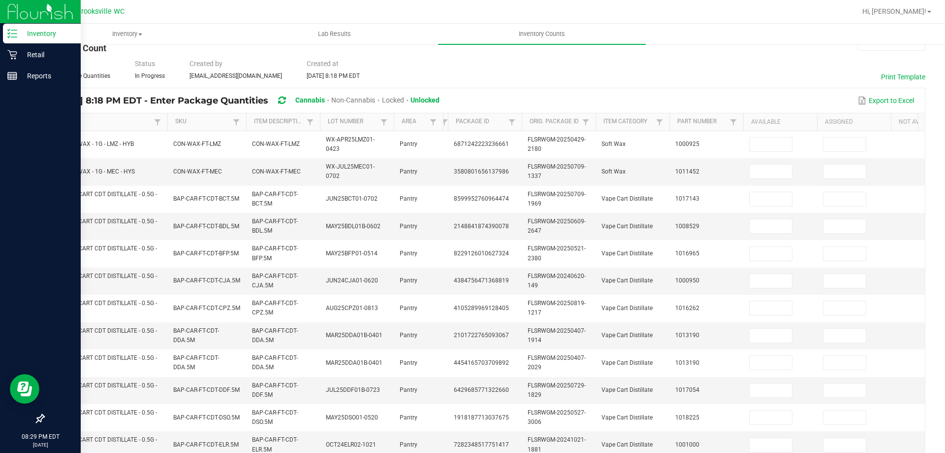
scroll to position [0, 0]
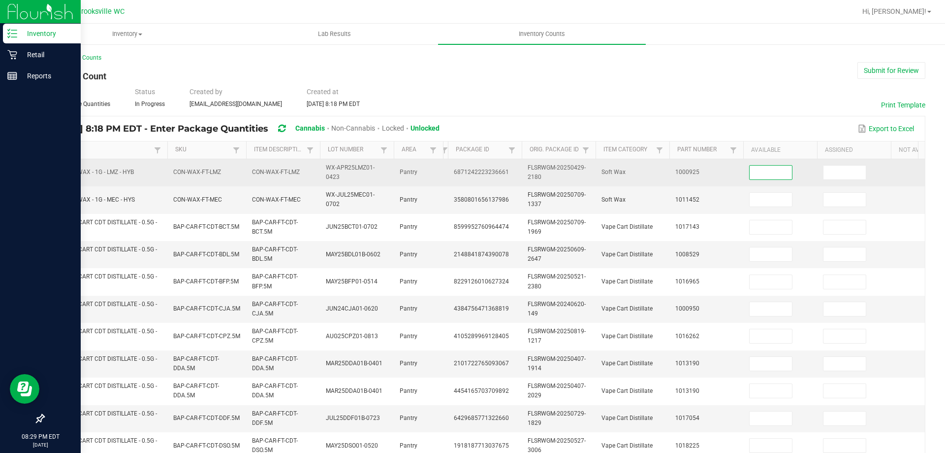
click at [484, 177] on input at bounding box center [771, 172] width 42 height 14
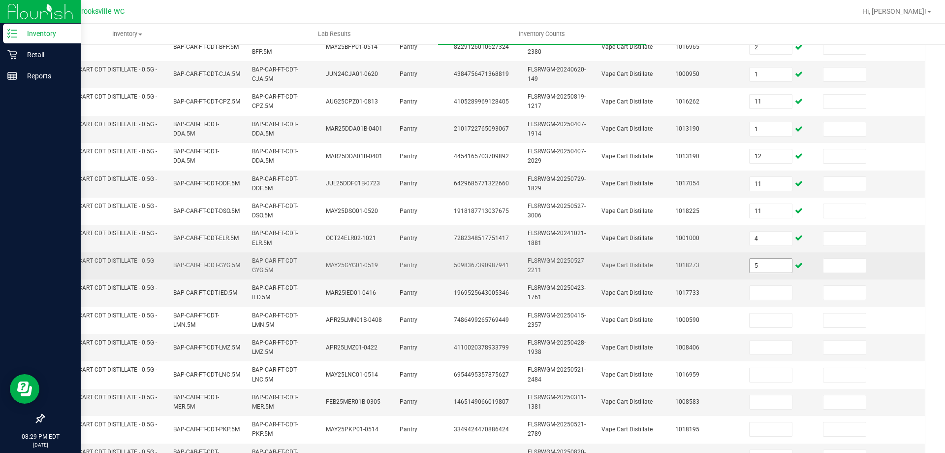
click at [484, 258] on span "5" at bounding box center [770, 265] width 43 height 15
click at [484, 259] on input "5" at bounding box center [771, 266] width 42 height 14
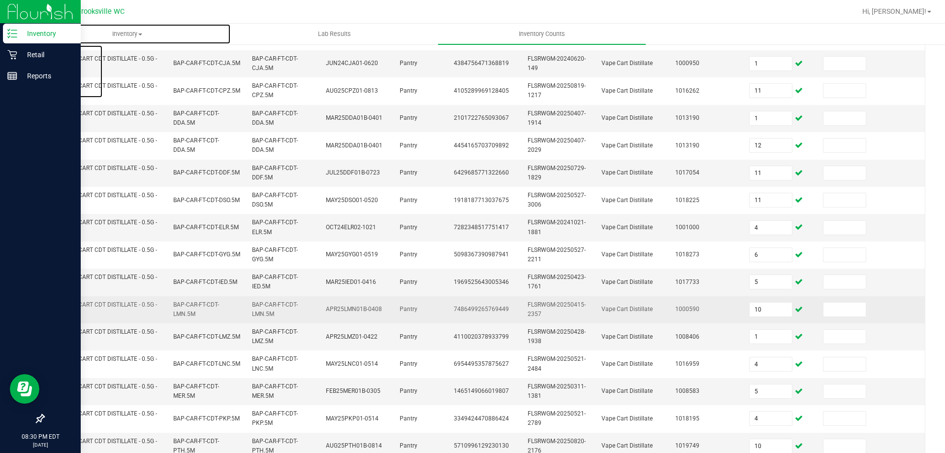
scroll to position [294, 0]
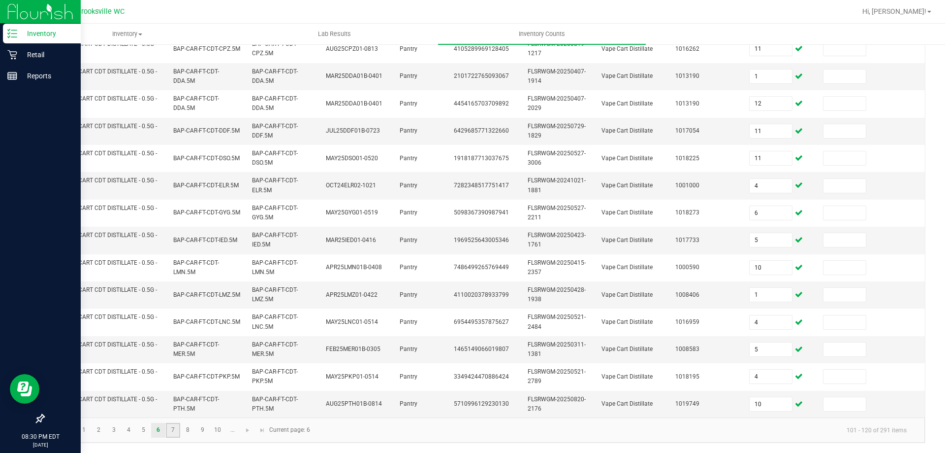
click at [178, 432] on link "7" at bounding box center [173, 429] width 14 height 15
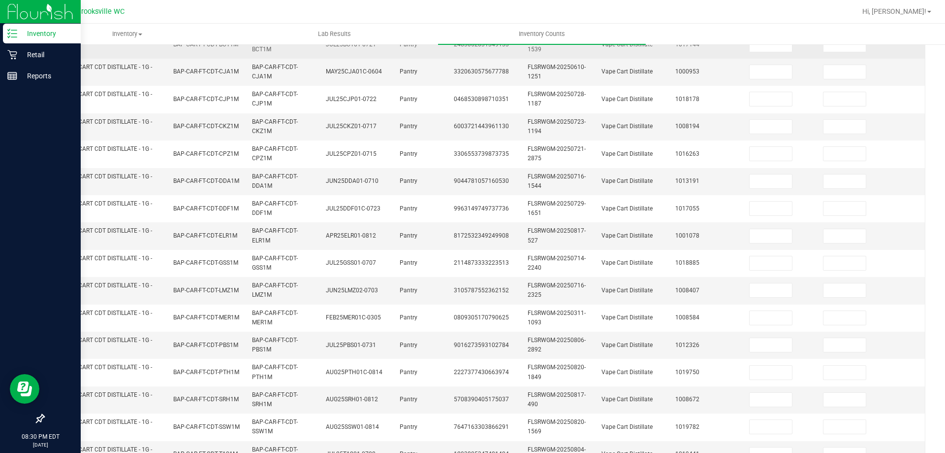
scroll to position [0, 0]
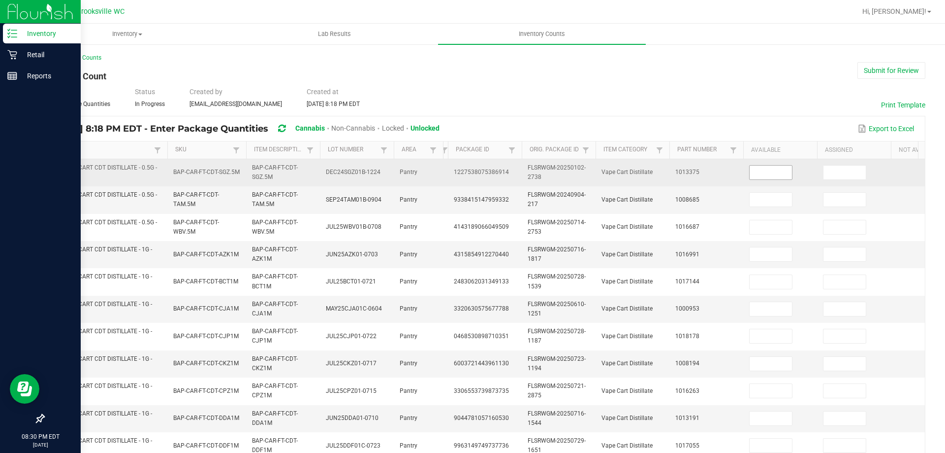
click at [484, 171] on input at bounding box center [771, 172] width 42 height 14
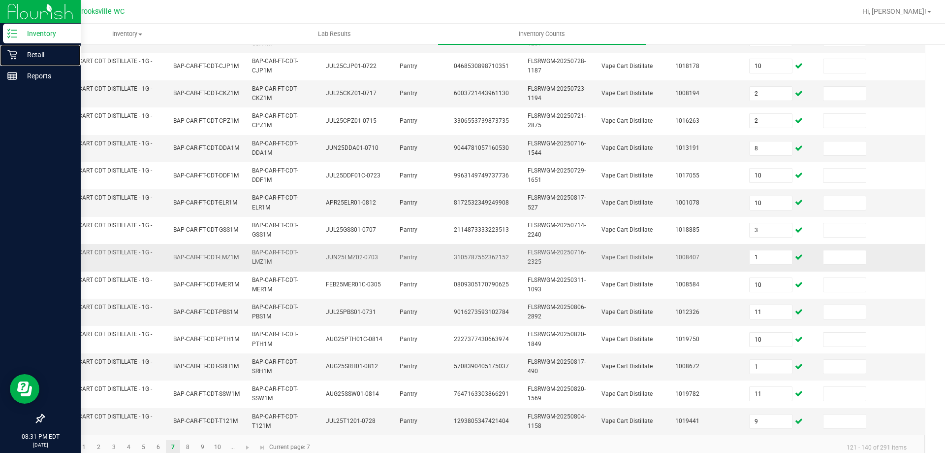
scroll to position [294, 0]
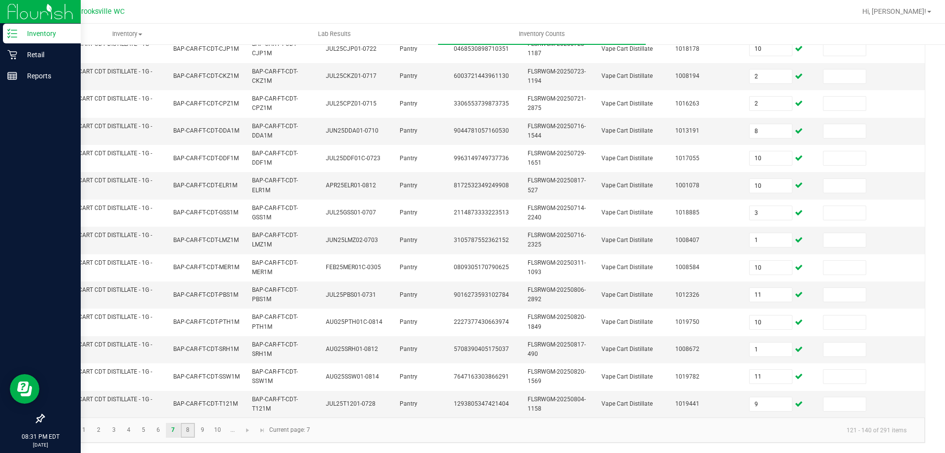
click at [188, 434] on link "8" at bounding box center [188, 429] width 14 height 15
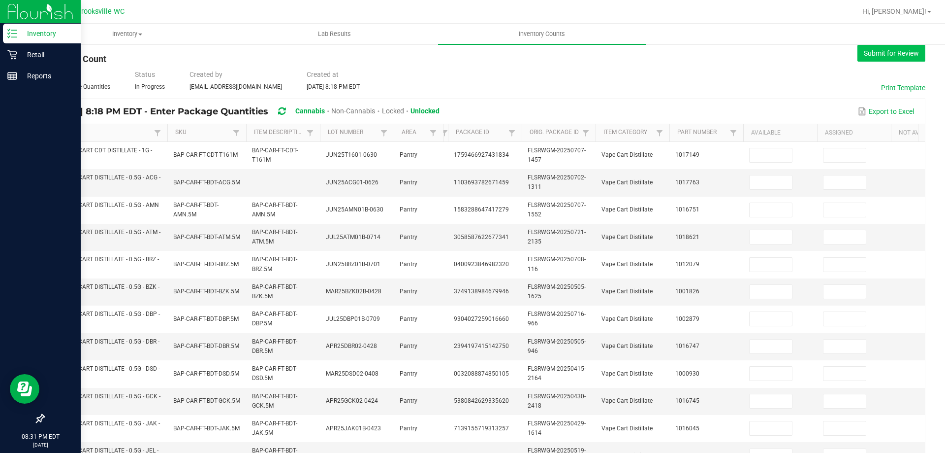
scroll to position [0, 0]
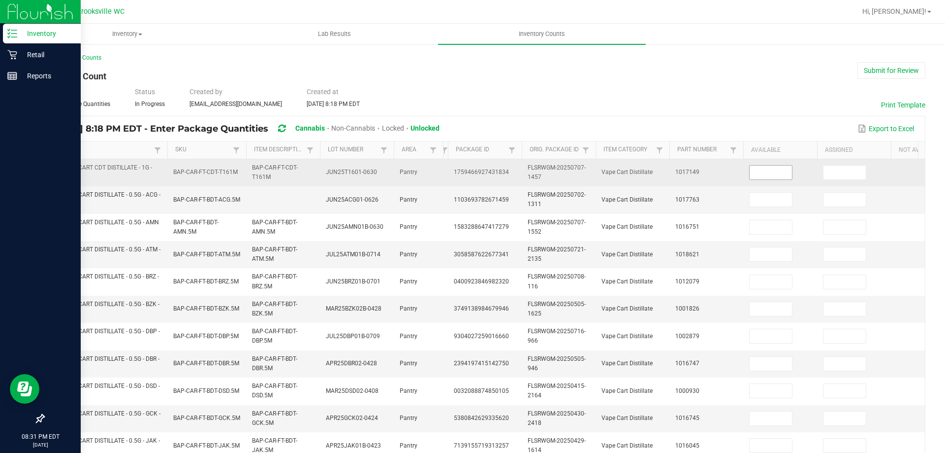
click at [484, 172] on input at bounding box center [771, 172] width 42 height 14
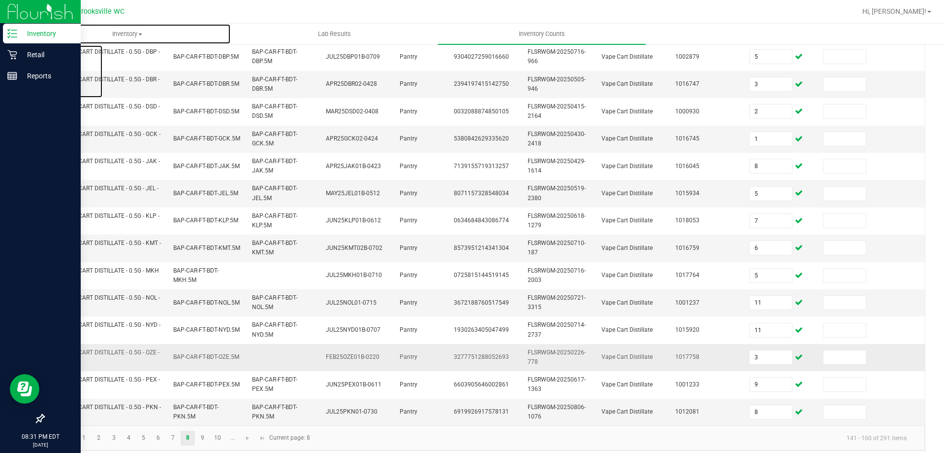
scroll to position [294, 0]
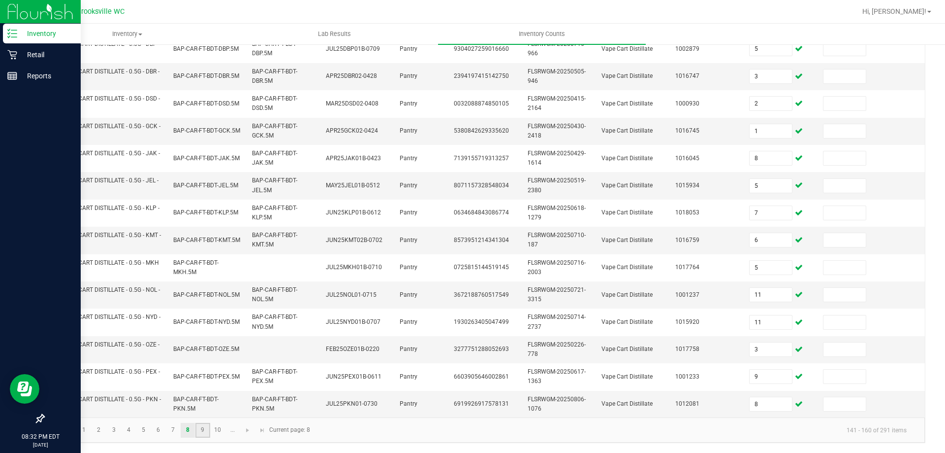
click at [205, 428] on link "9" at bounding box center [202, 429] width 14 height 15
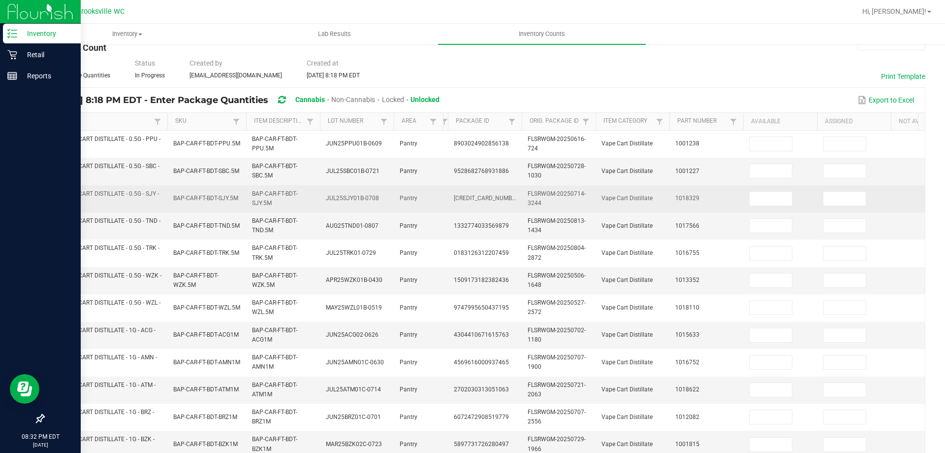
scroll to position [0, 0]
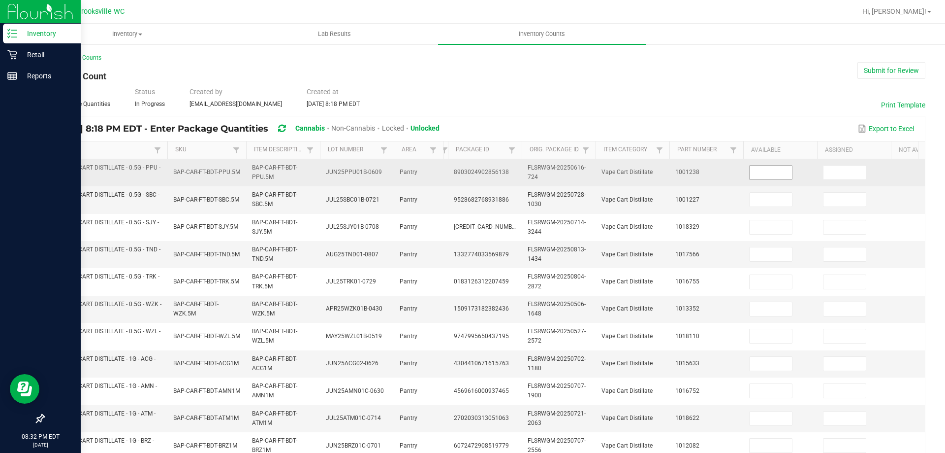
click at [484, 173] on input at bounding box center [771, 172] width 42 height 14
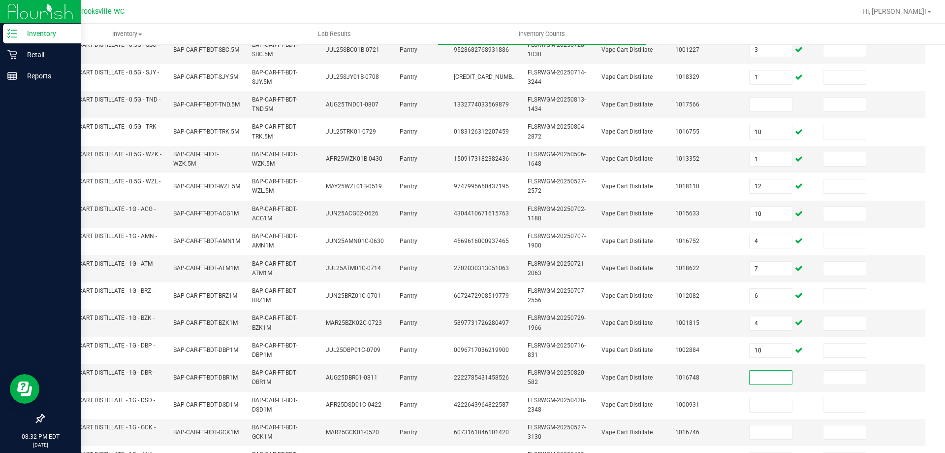
scroll to position [37, 0]
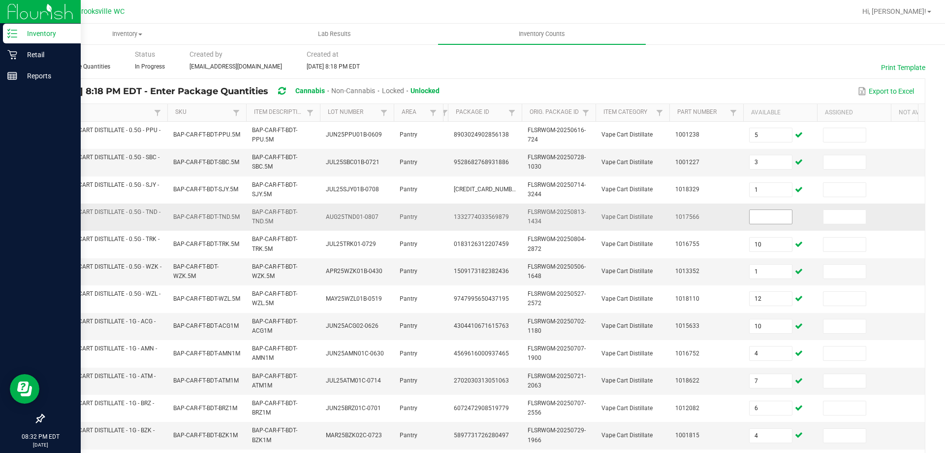
click at [484, 211] on input at bounding box center [771, 217] width 42 height 14
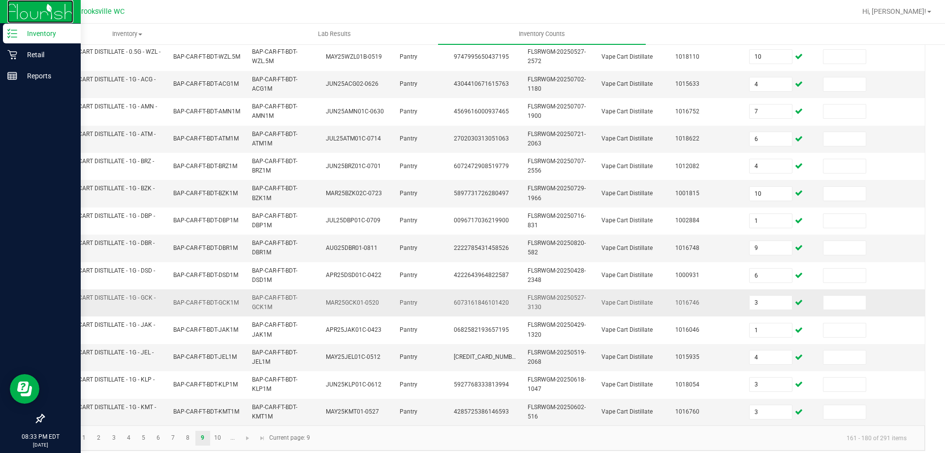
scroll to position [294, 0]
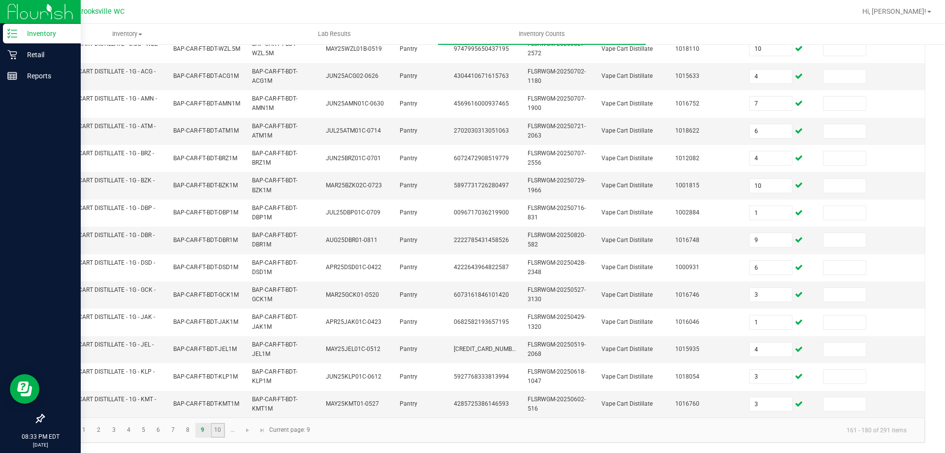
click at [224, 432] on link "10" at bounding box center [218, 429] width 14 height 15
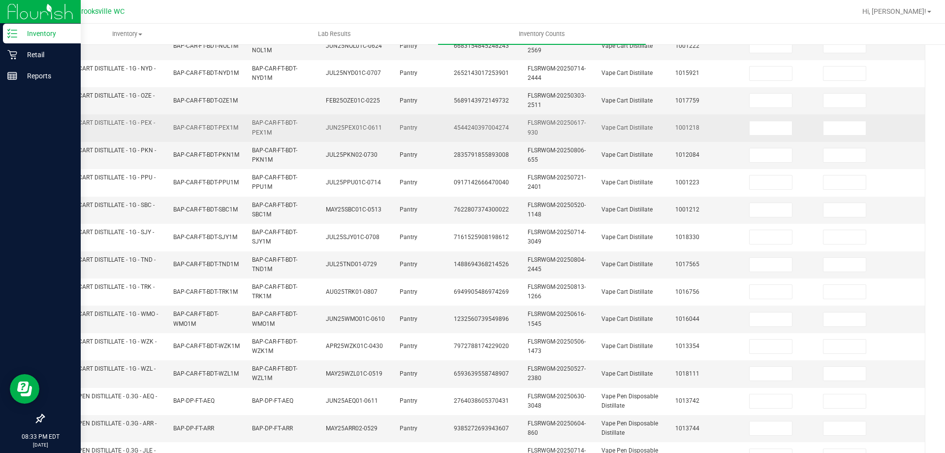
scroll to position [0, 0]
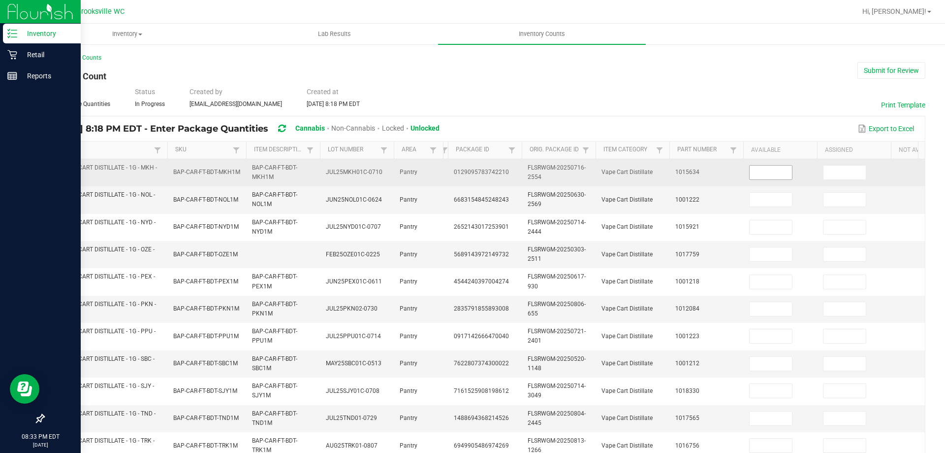
click at [484, 179] on span at bounding box center [770, 172] width 43 height 15
click at [484, 176] on input at bounding box center [771, 172] width 42 height 14
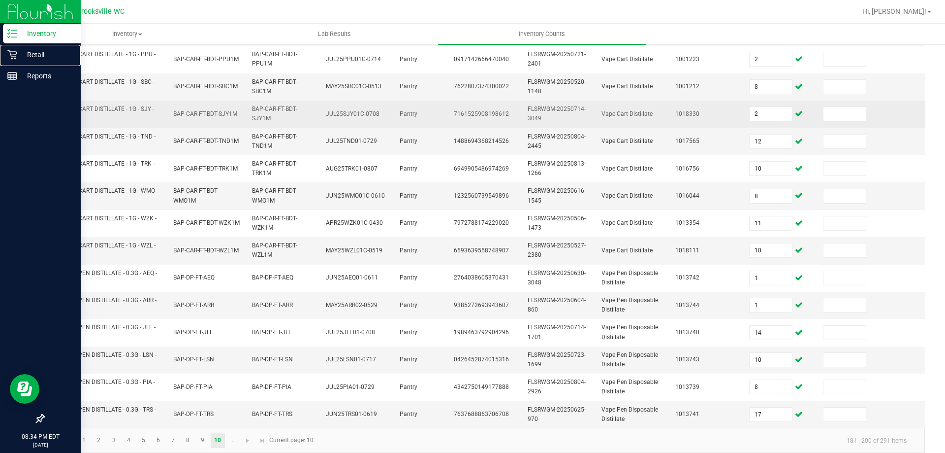
scroll to position [294, 0]
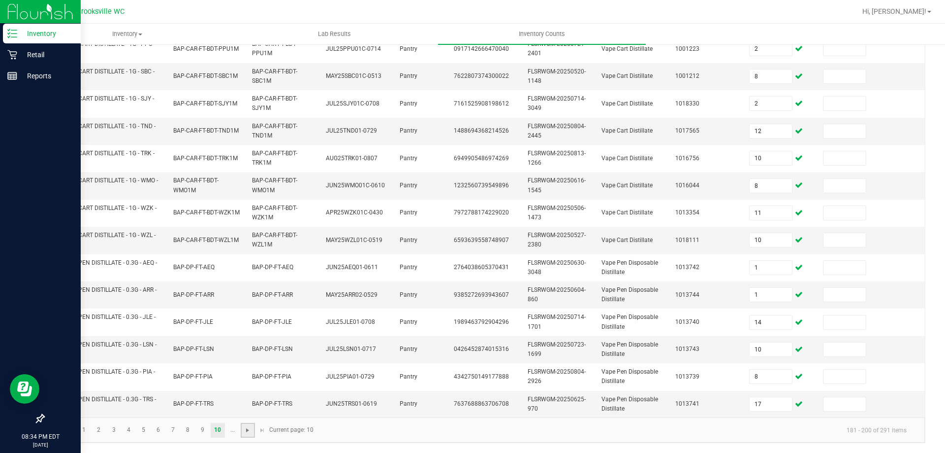
click at [249, 429] on span "Go to the next page" at bounding box center [248, 430] width 8 height 8
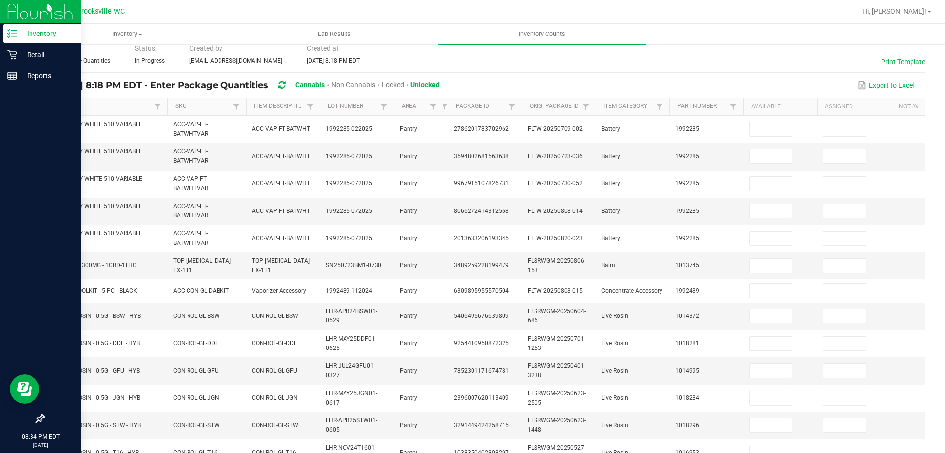
scroll to position [0, 0]
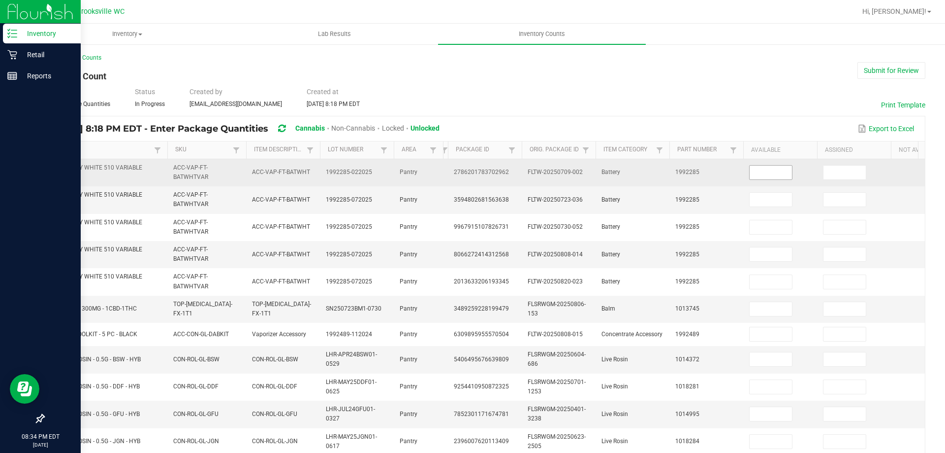
click at [484, 170] on input at bounding box center [771, 172] width 42 height 14
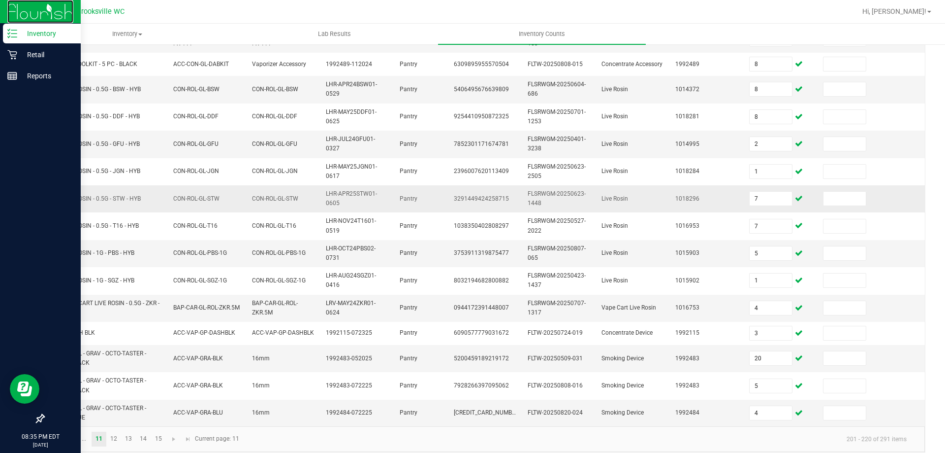
scroll to position [287, 0]
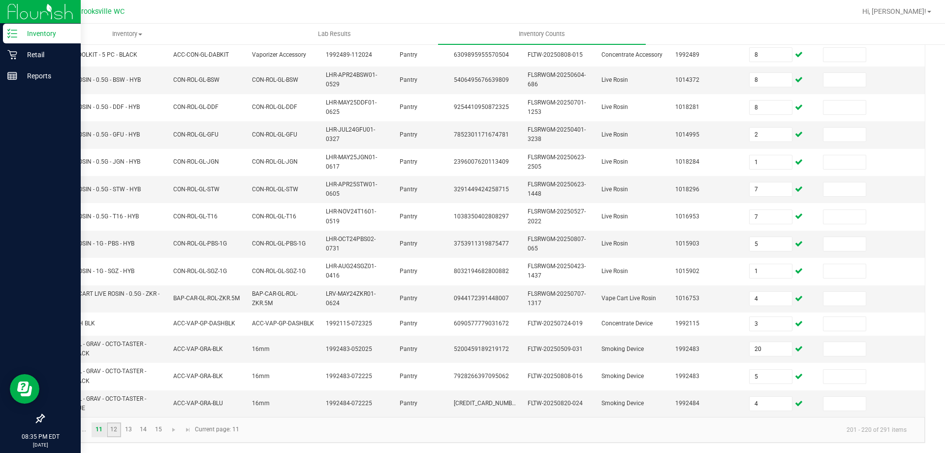
click at [114, 425] on link "12" at bounding box center [114, 429] width 14 height 15
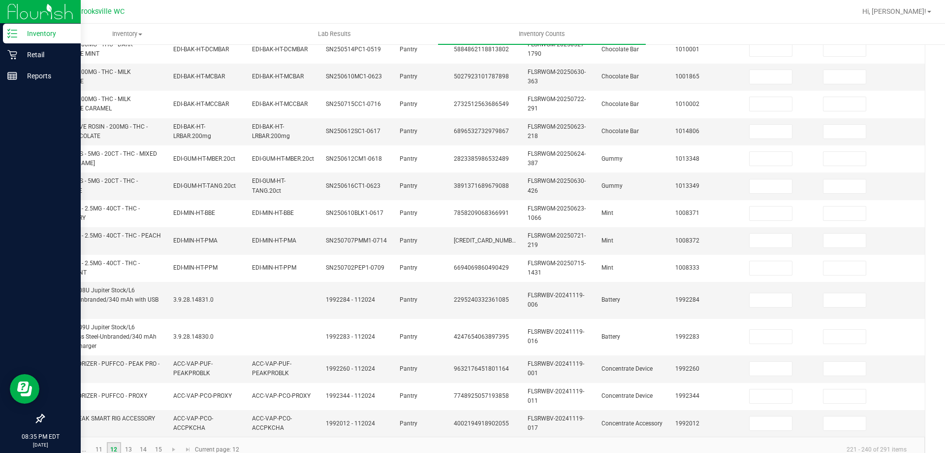
scroll to position [40, 0]
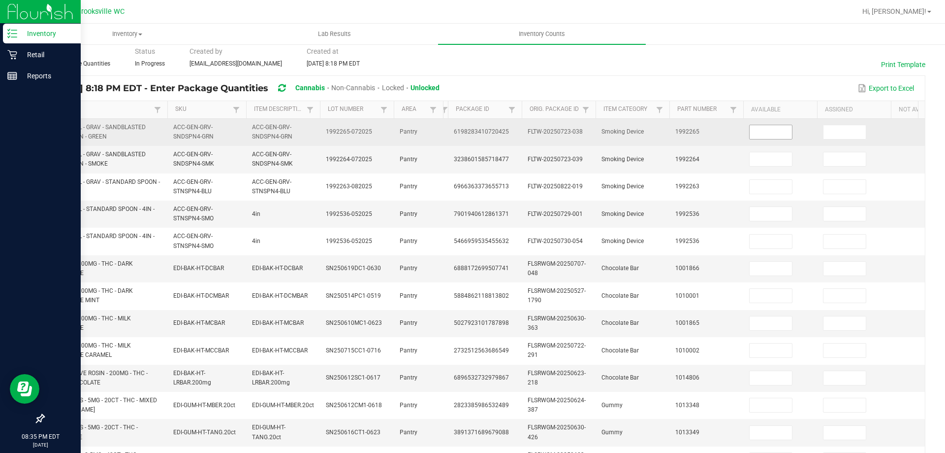
click at [484, 130] on input at bounding box center [771, 132] width 42 height 14
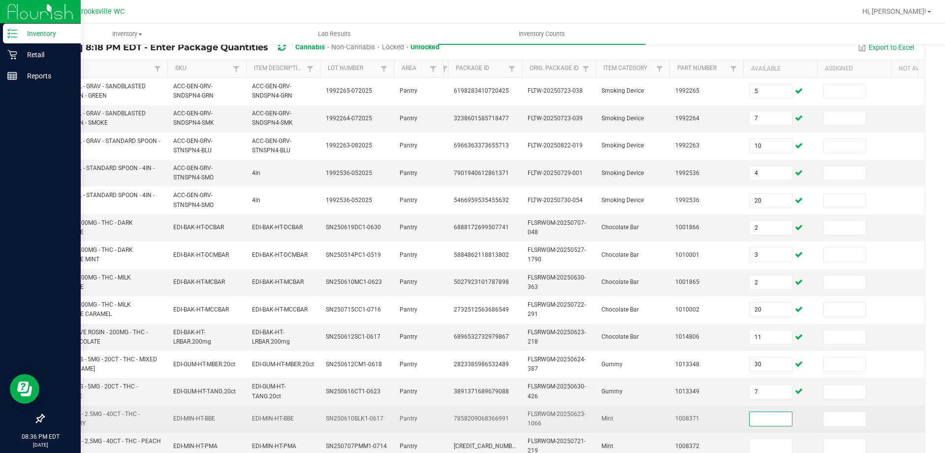
scroll to position [103, 0]
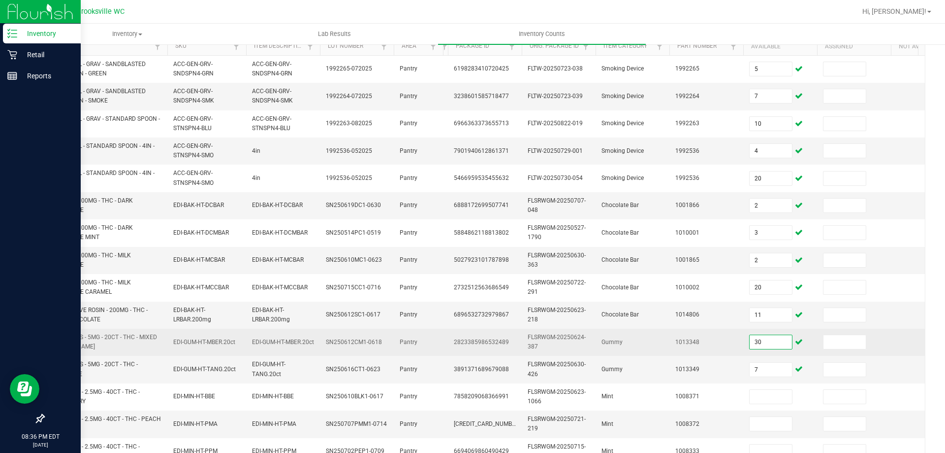
click at [484, 341] on input "30" at bounding box center [771, 342] width 42 height 14
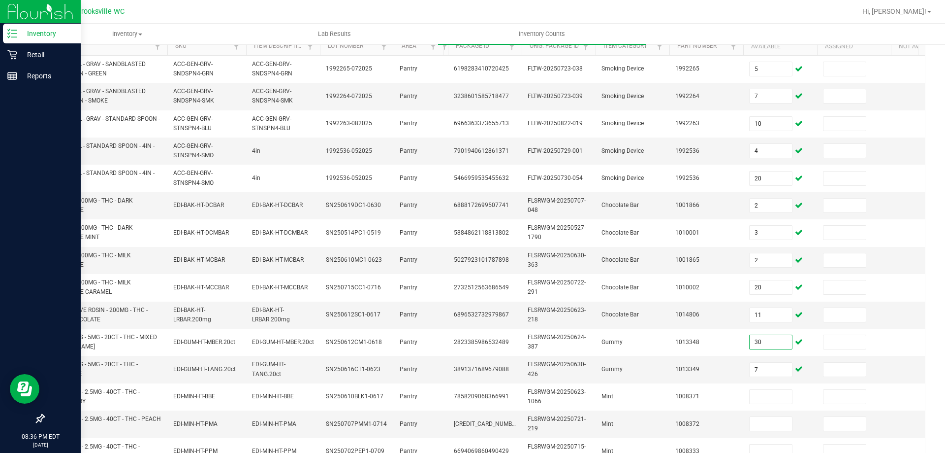
scroll to position [0, 0]
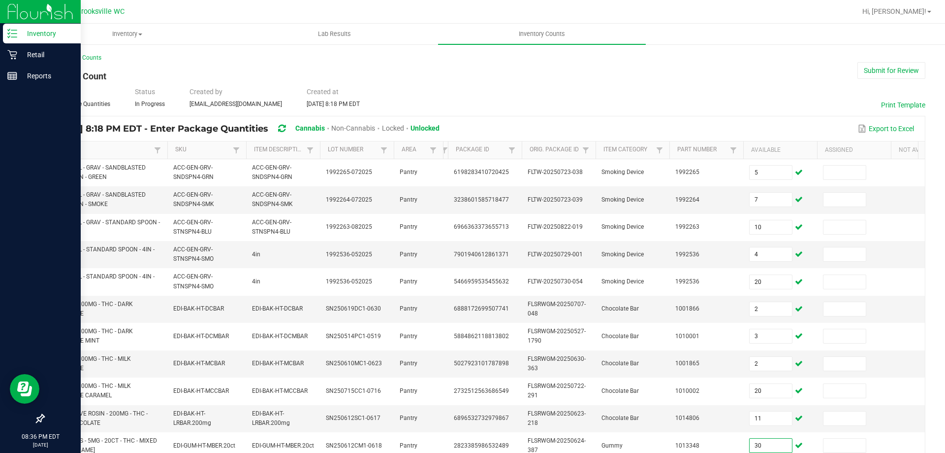
click at [373, 90] on div "Type Enter Package Quantities Status In Progress Created by [EMAIL_ADDRESS][DOM…" at bounding box center [484, 98] width 882 height 22
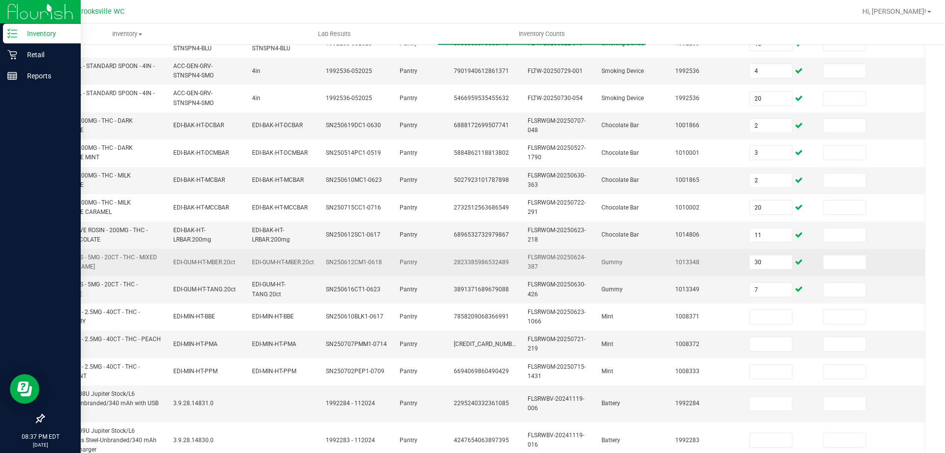
scroll to position [197, 0]
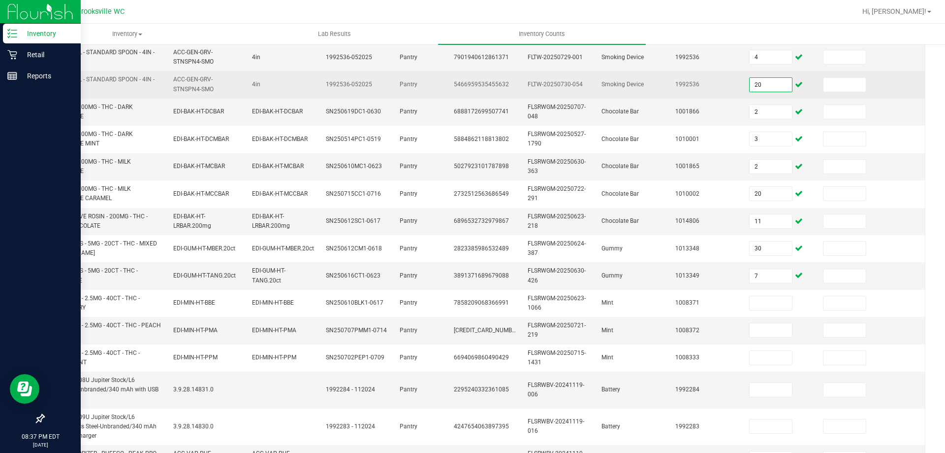
click at [484, 82] on input "20" at bounding box center [771, 85] width 42 height 14
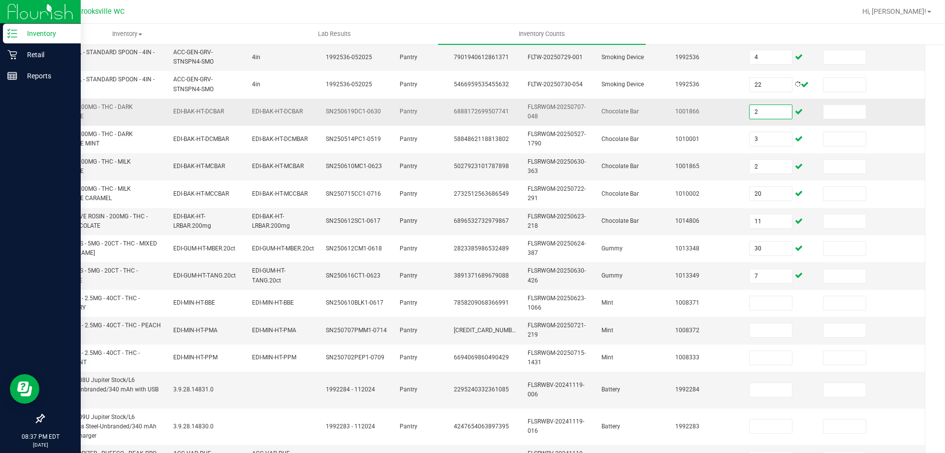
click at [484, 112] on input "2" at bounding box center [771, 112] width 42 height 14
click at [484, 167] on input "2" at bounding box center [771, 167] width 42 height 14
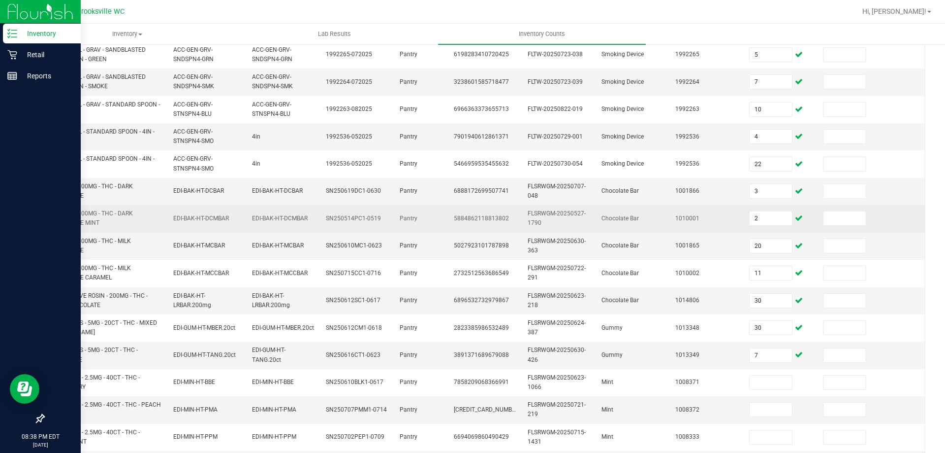
scroll to position [117, 0]
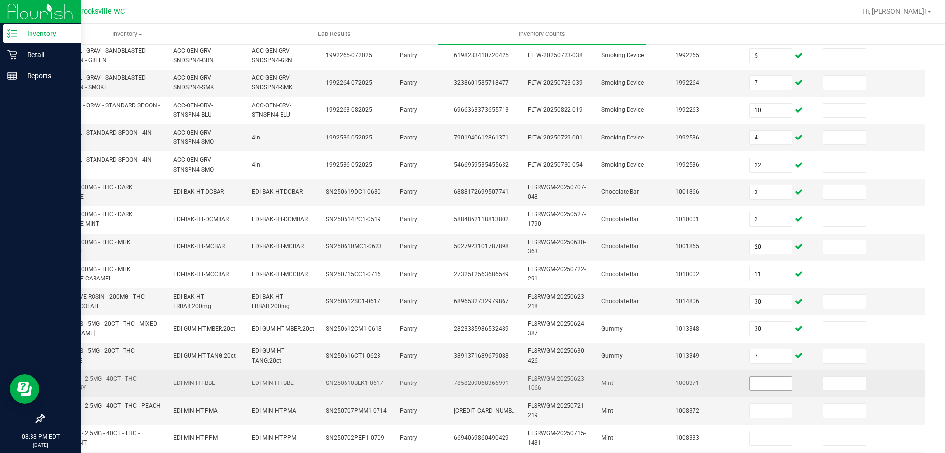
click at [484, 386] on input at bounding box center [771, 383] width 42 height 14
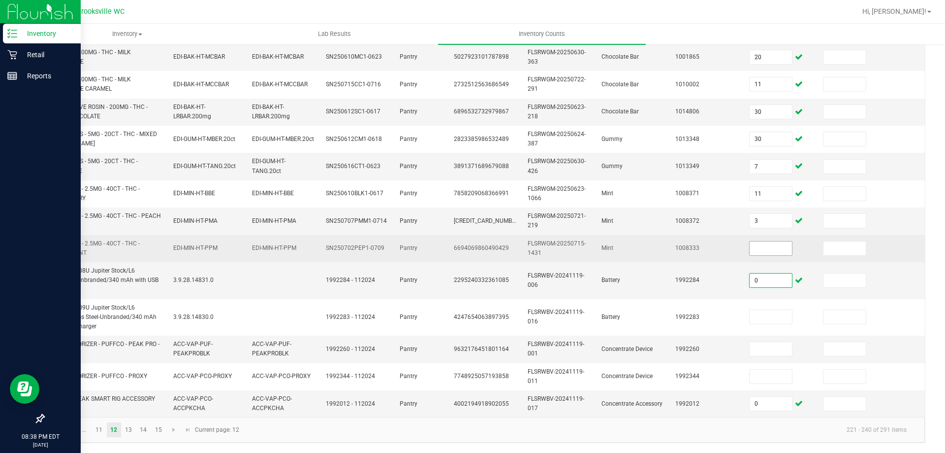
click at [484, 247] on input at bounding box center [771, 248] width 42 height 14
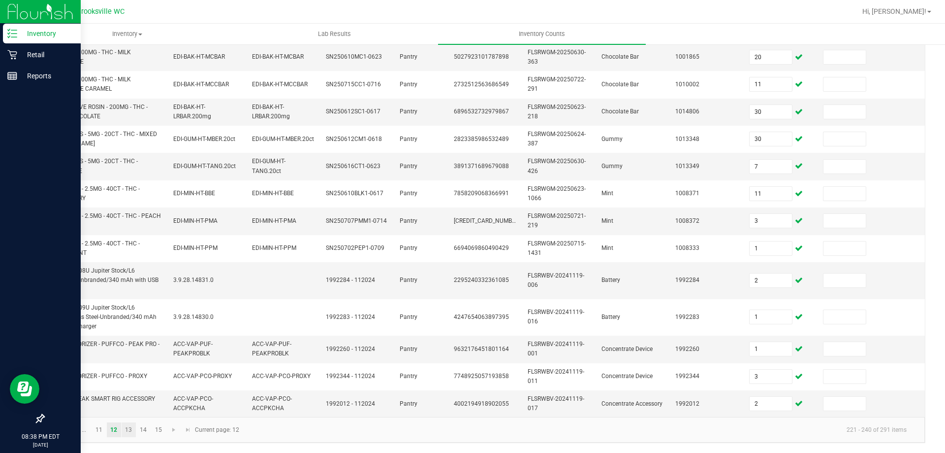
click at [132, 428] on link "13" at bounding box center [129, 429] width 14 height 15
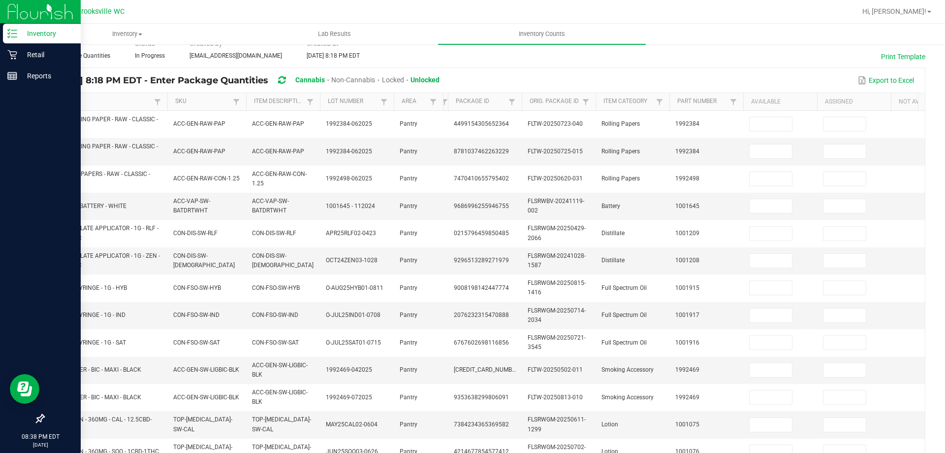
scroll to position [0, 0]
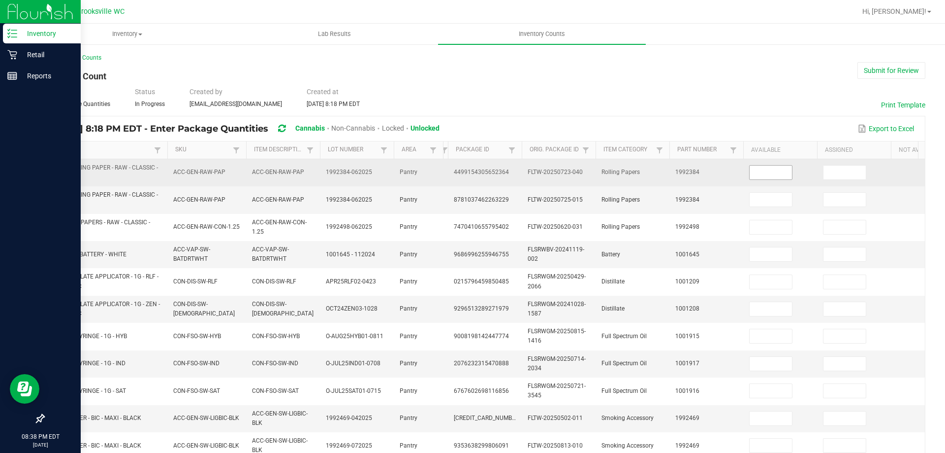
click at [484, 178] on input at bounding box center [771, 172] width 42 height 14
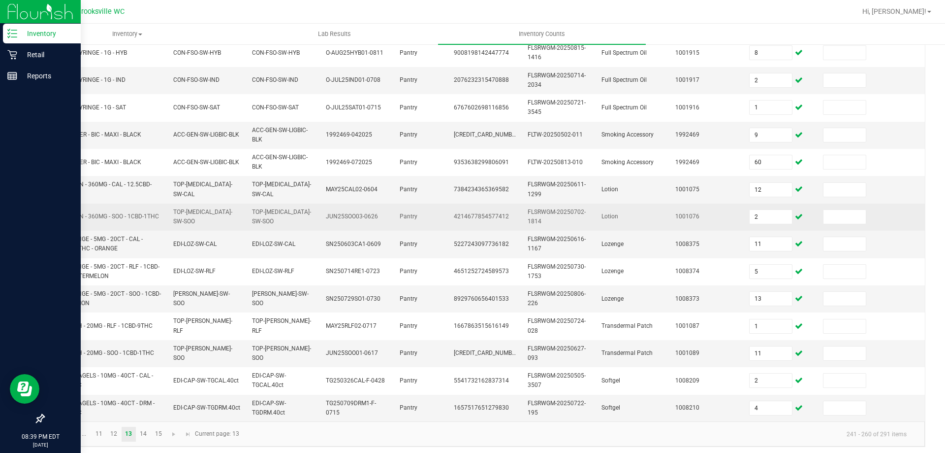
scroll to position [294, 0]
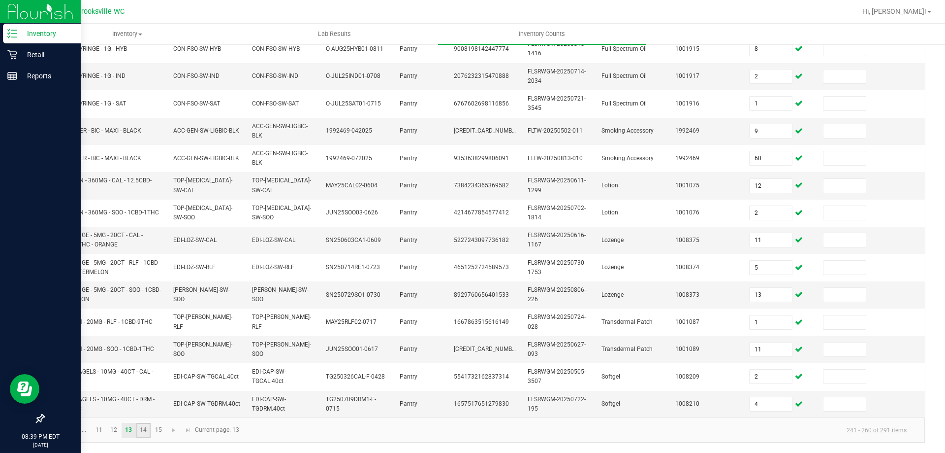
click at [150, 429] on link "14" at bounding box center [143, 429] width 14 height 15
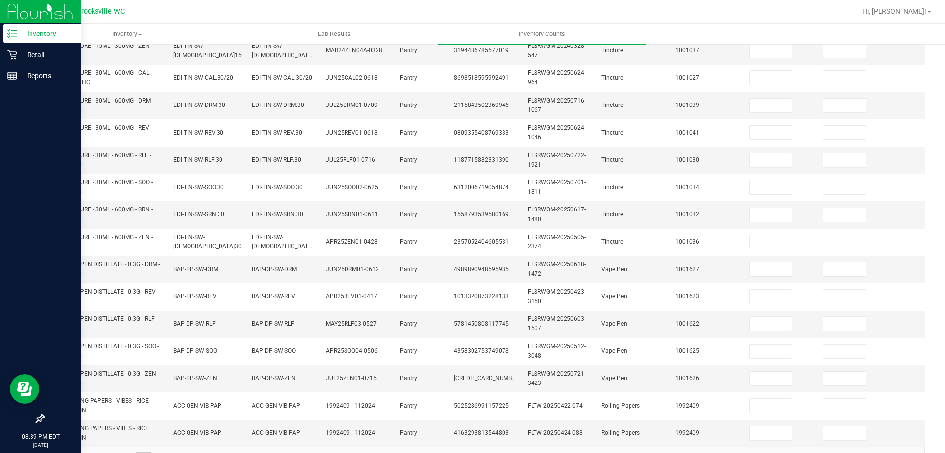
scroll to position [48, 0]
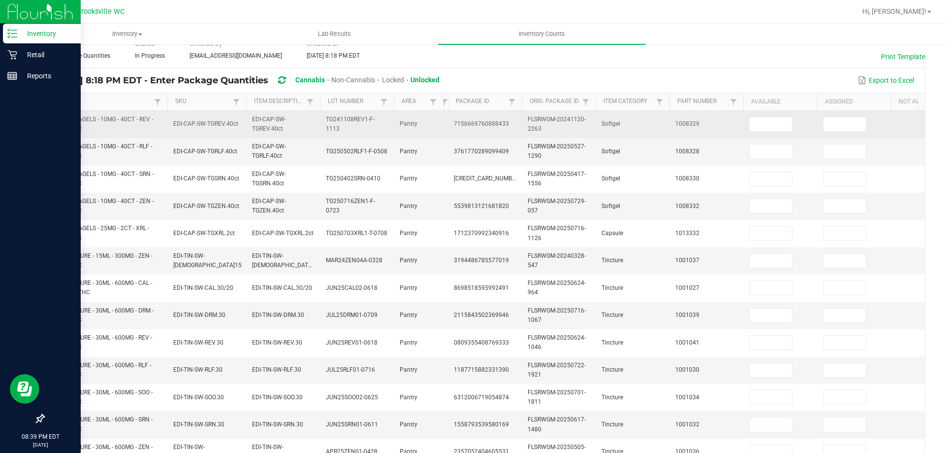
click at [484, 132] on td at bounding box center [781, 124] width 74 height 27
click at [484, 114] on td at bounding box center [781, 124] width 74 height 27
click at [484, 124] on input at bounding box center [771, 124] width 42 height 14
click at [484, 123] on input at bounding box center [771, 124] width 42 height 14
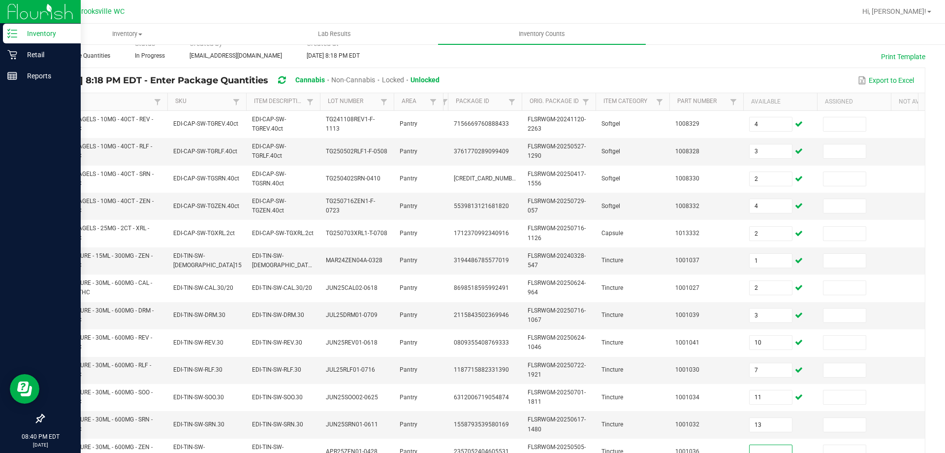
scroll to position [54, 0]
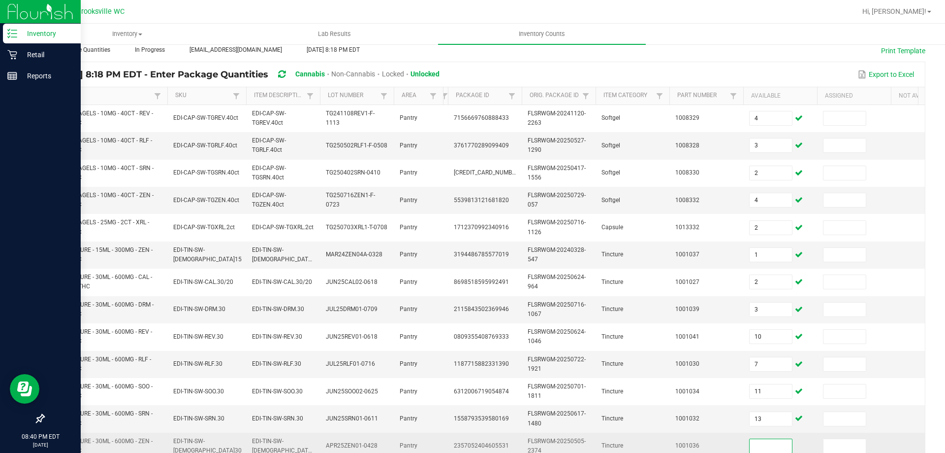
click at [484, 446] on input at bounding box center [771, 446] width 42 height 14
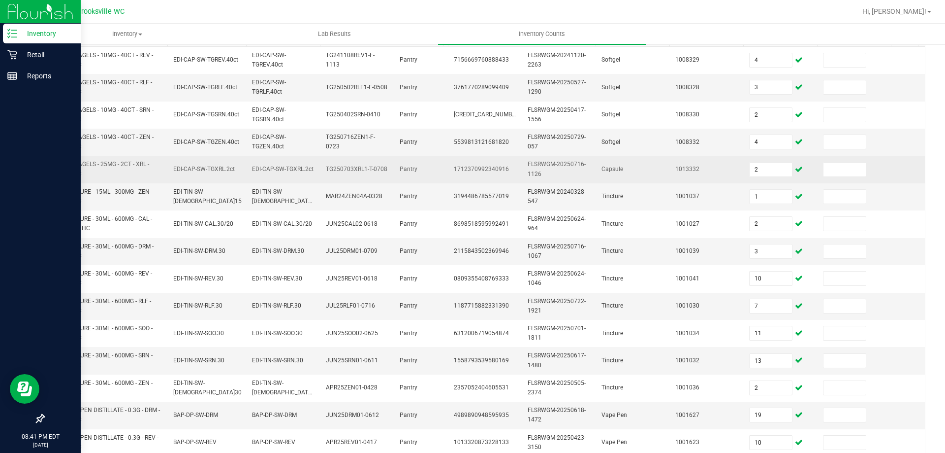
scroll to position [97, 0]
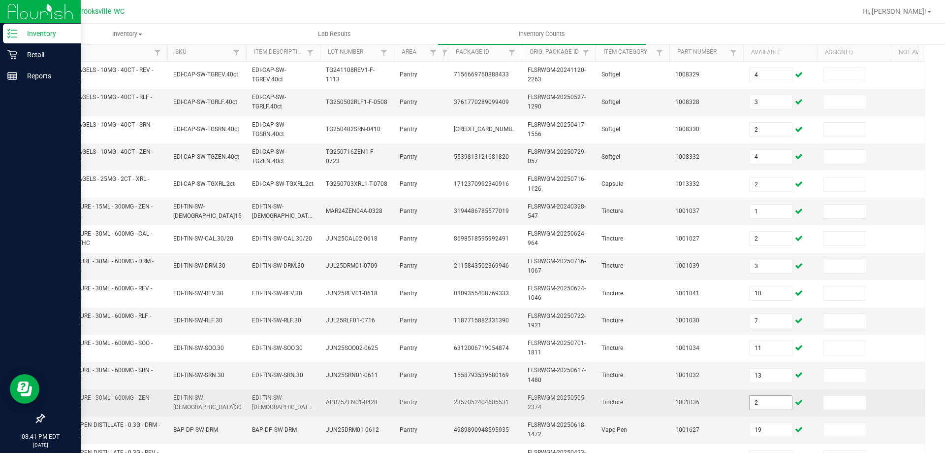
click at [484, 406] on input "2" at bounding box center [771, 402] width 42 height 14
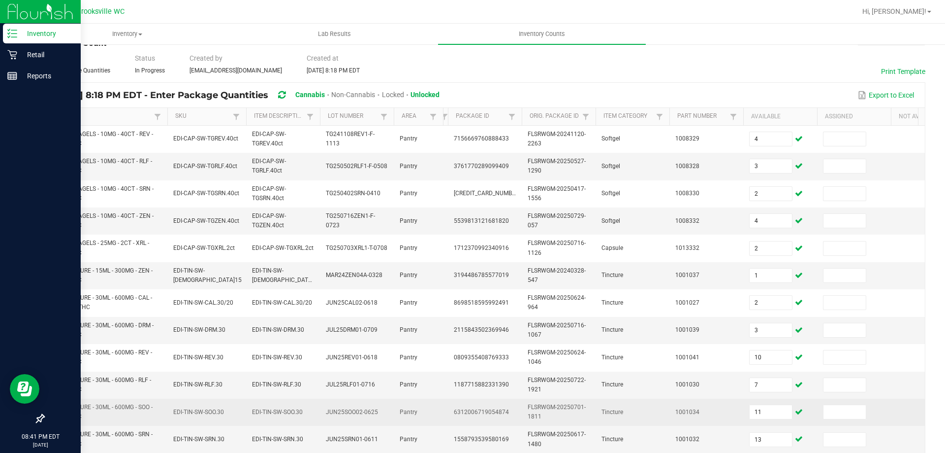
scroll to position [0, 0]
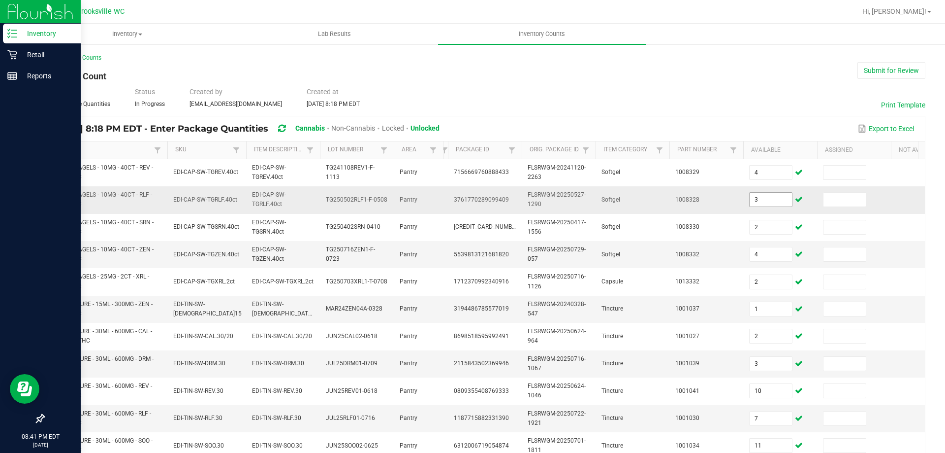
click at [484, 200] on input "3" at bounding box center [771, 200] width 42 height 14
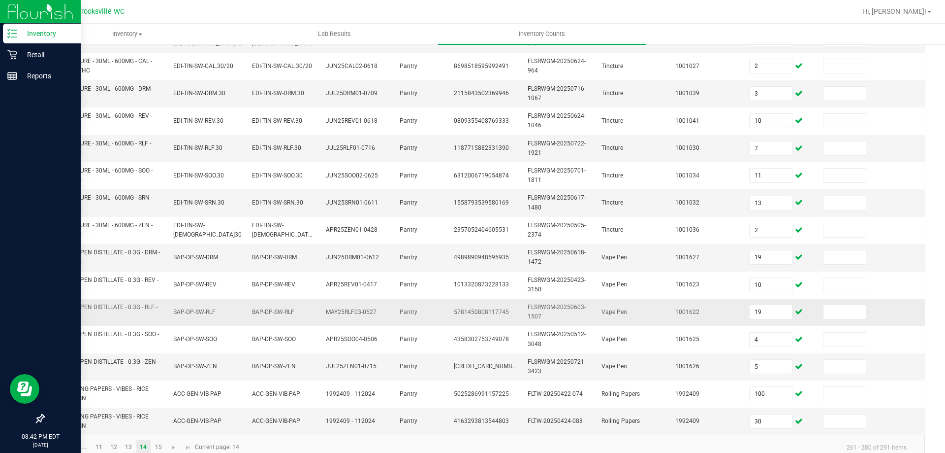
scroll to position [294, 0]
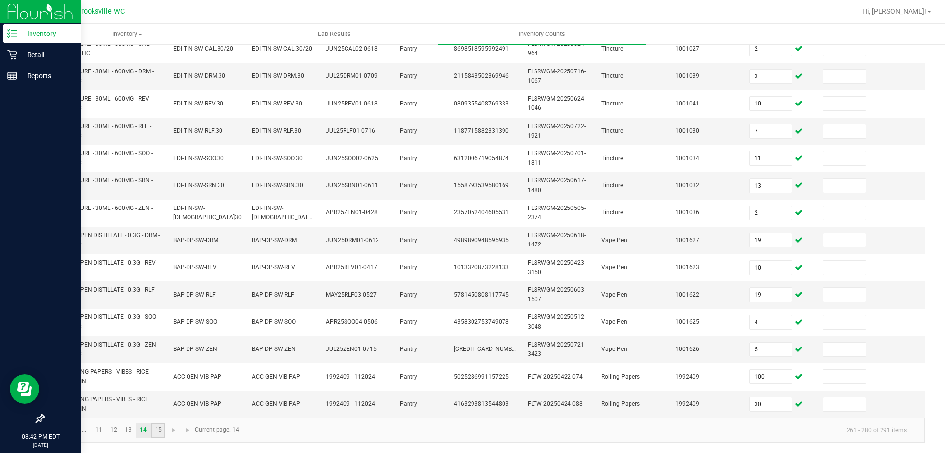
click at [155, 432] on link "15" at bounding box center [158, 429] width 14 height 15
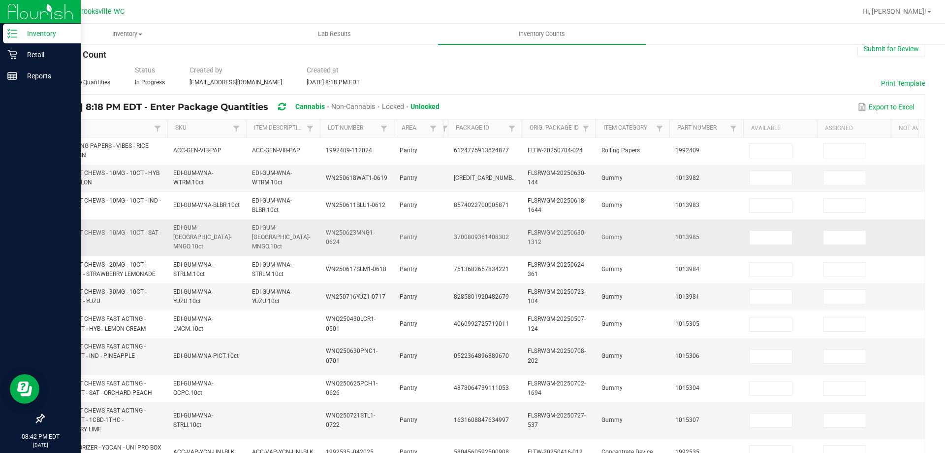
scroll to position [0, 0]
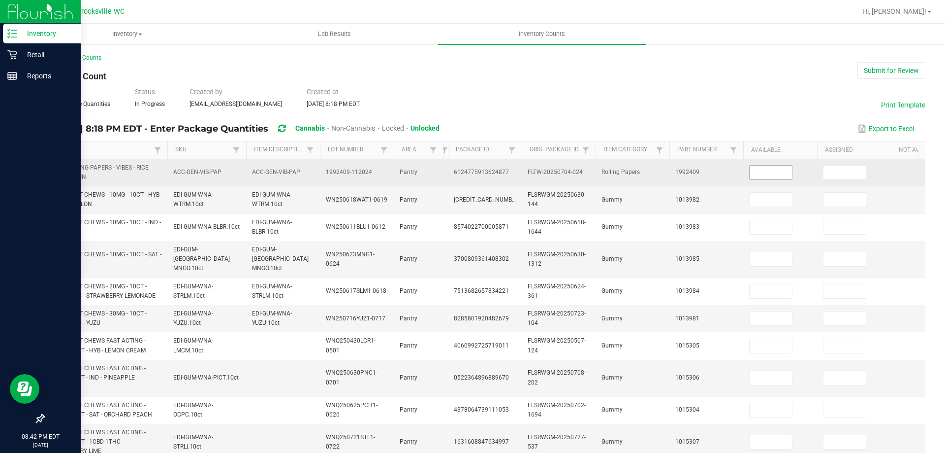
click at [484, 175] on input at bounding box center [771, 172] width 42 height 14
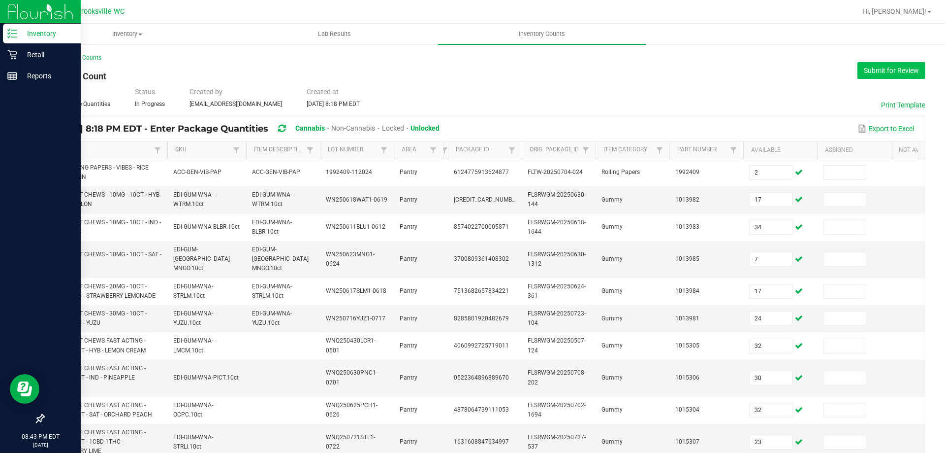
click at [484, 72] on button "Submit for Review" at bounding box center [892, 70] width 68 height 17
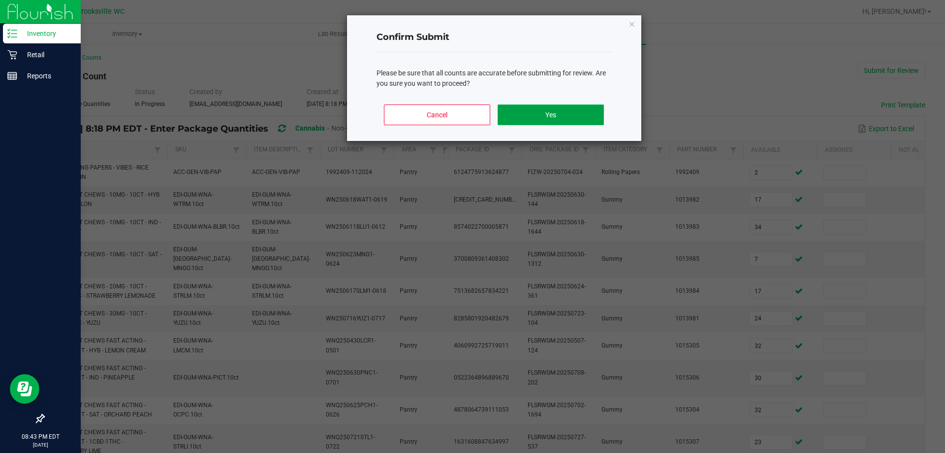
click at [484, 111] on button "Yes" at bounding box center [551, 114] width 106 height 21
